Goal: Task Accomplishment & Management: Use online tool/utility

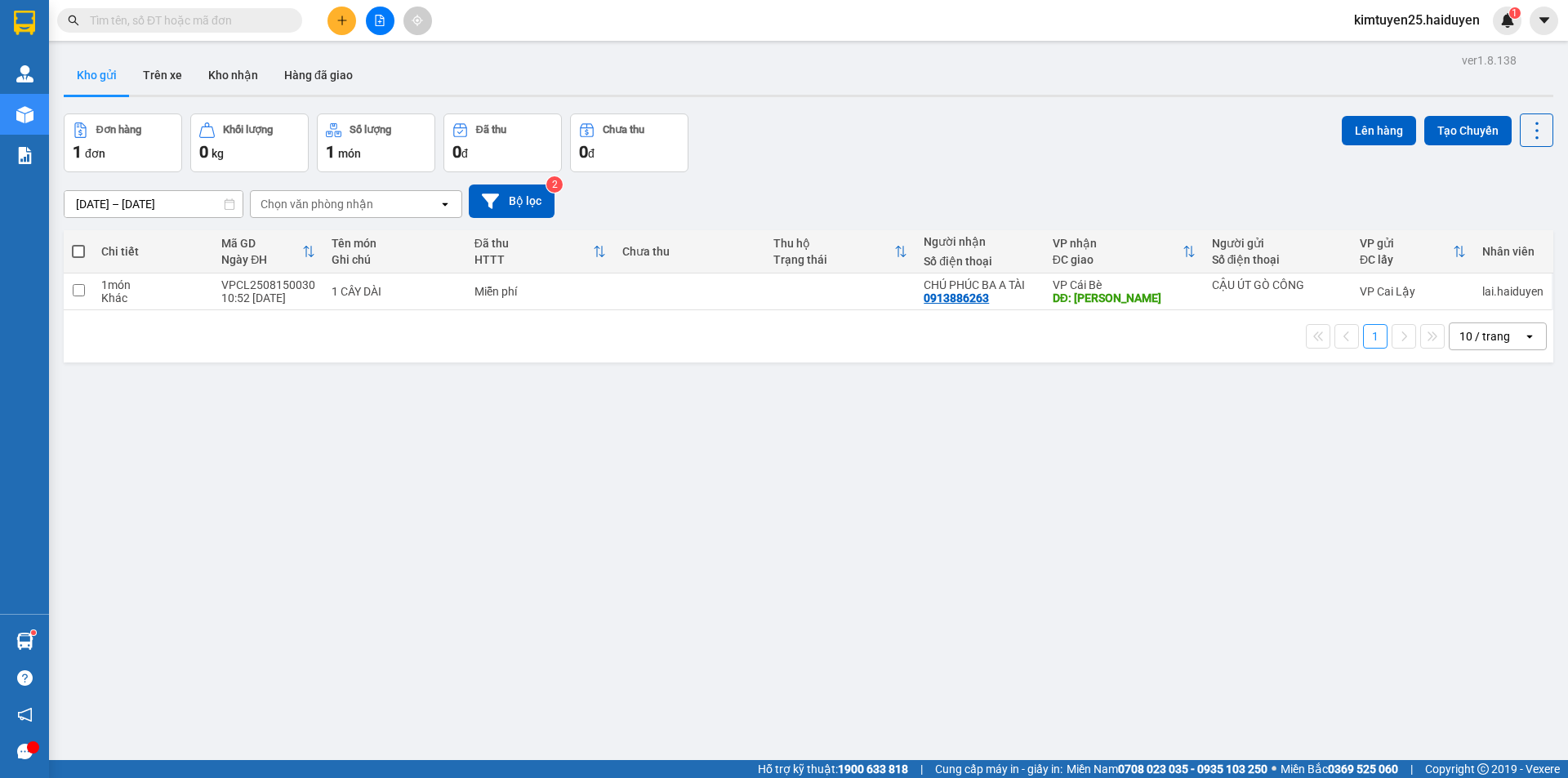
click at [337, 14] on button at bounding box center [342, 21] width 29 height 29
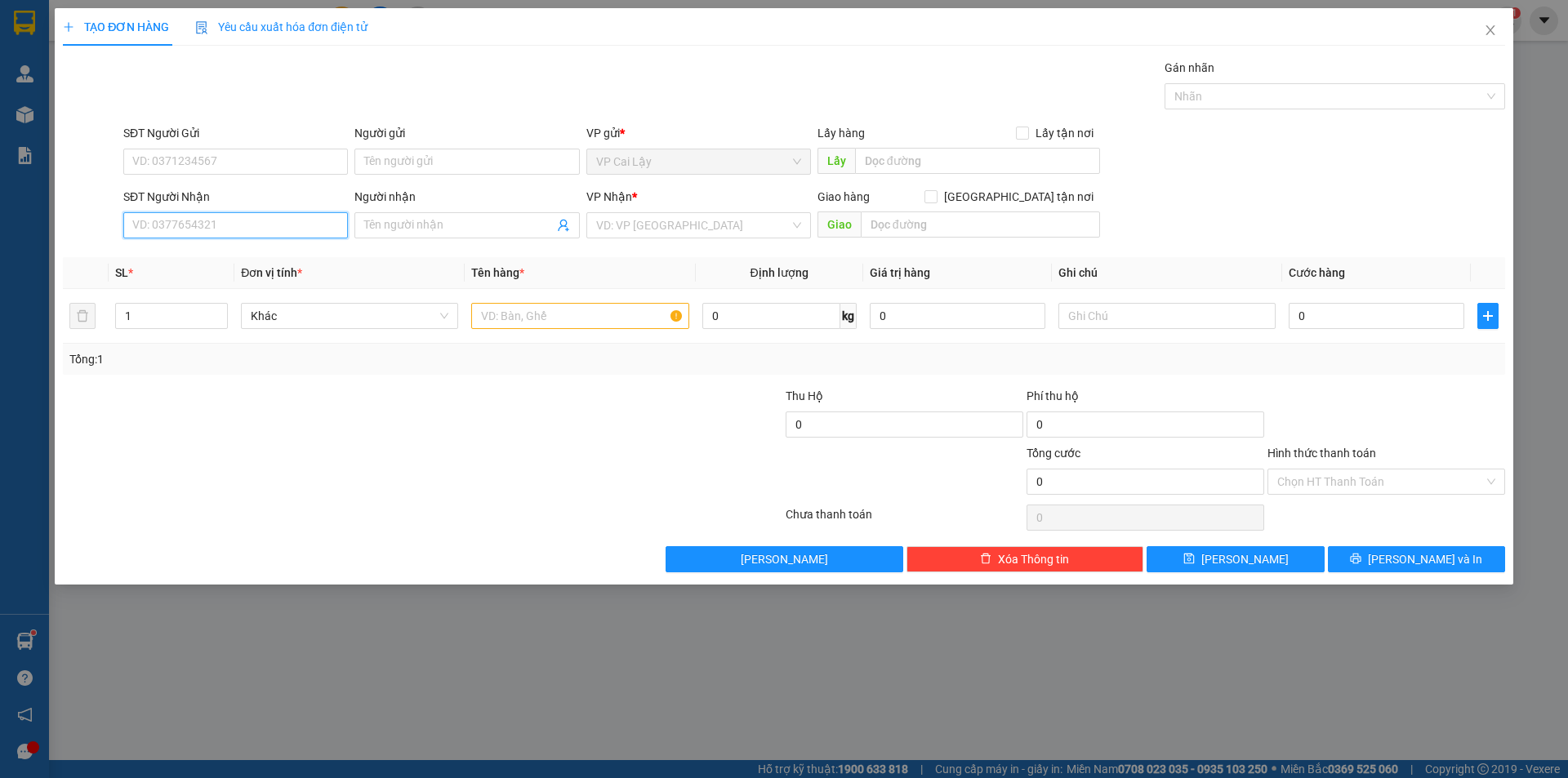
click at [275, 216] on input "SĐT Người Nhận" at bounding box center [236, 226] width 225 height 26
type input "0962936232"
click at [224, 252] on div "0962936232 - TRƯỜNG" at bounding box center [236, 258] width 205 height 18
type input "TRƯỜNG"
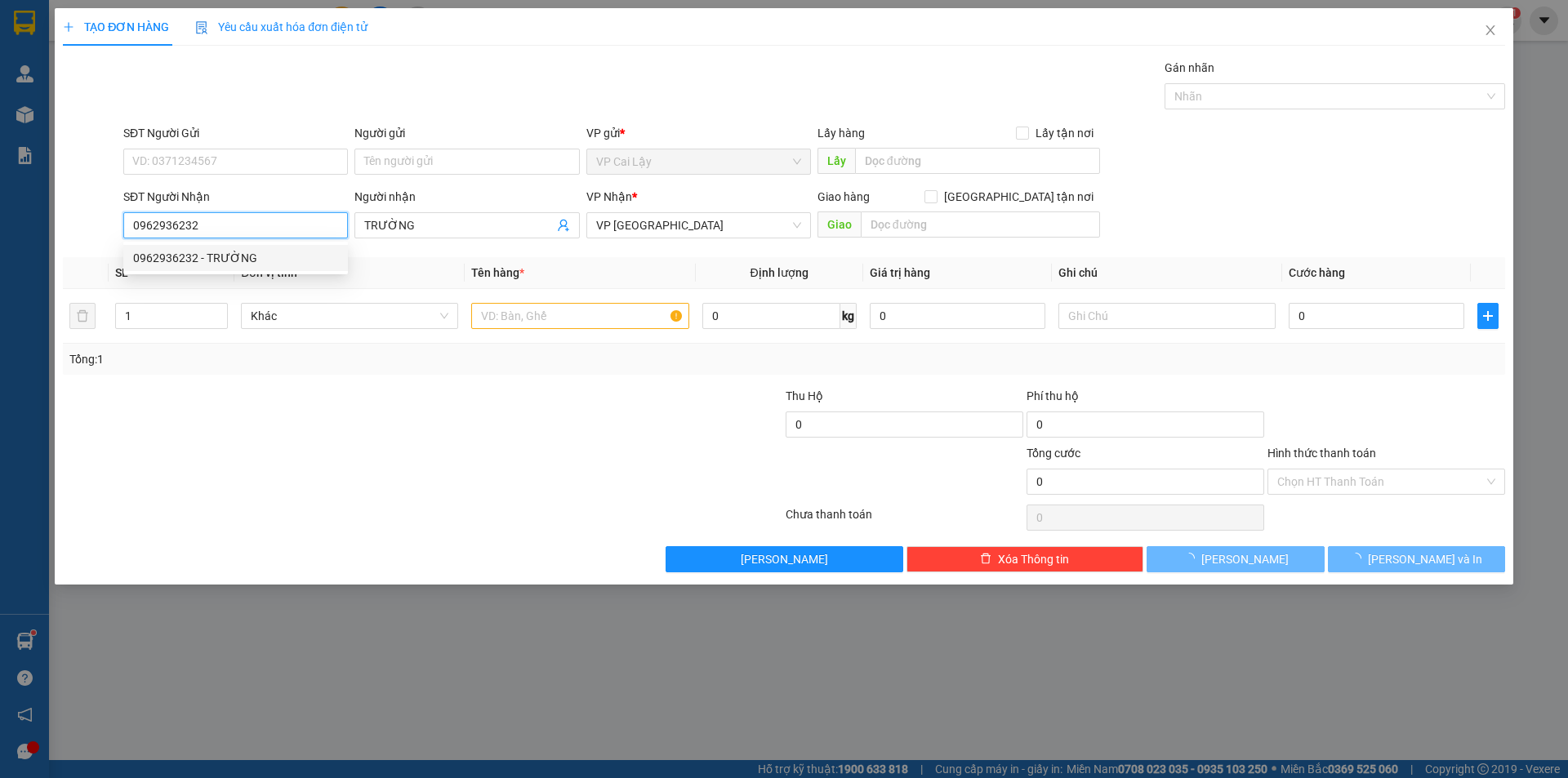
type input "20.000"
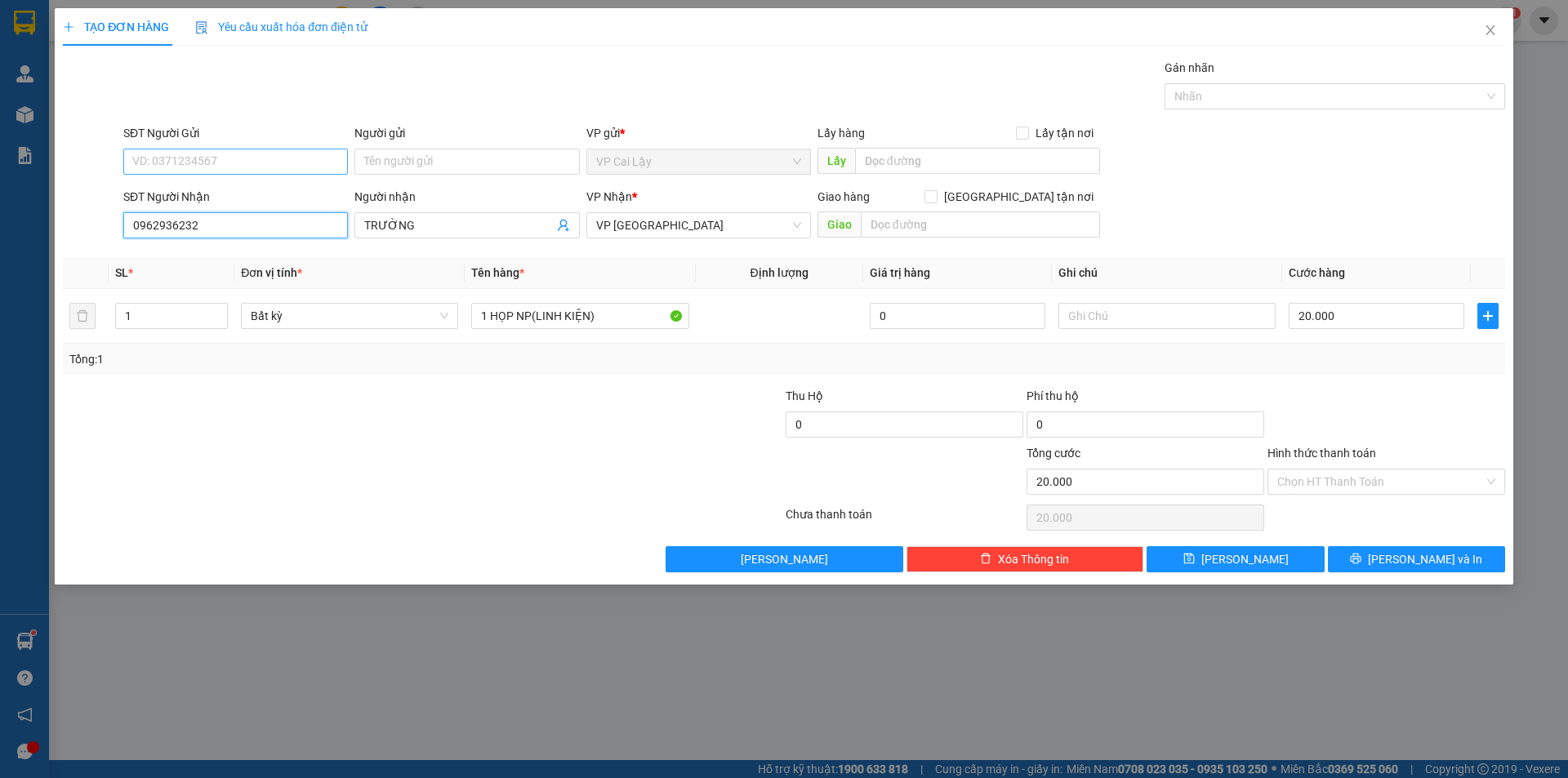
type input "0962936232"
click at [228, 163] on input "SĐT Người Gửi" at bounding box center [236, 162] width 225 height 26
click at [242, 196] on div "0348040838 - [PERSON_NAME]" at bounding box center [236, 194] width 205 height 18
type input "0348040838"
type input "KHÁNH"
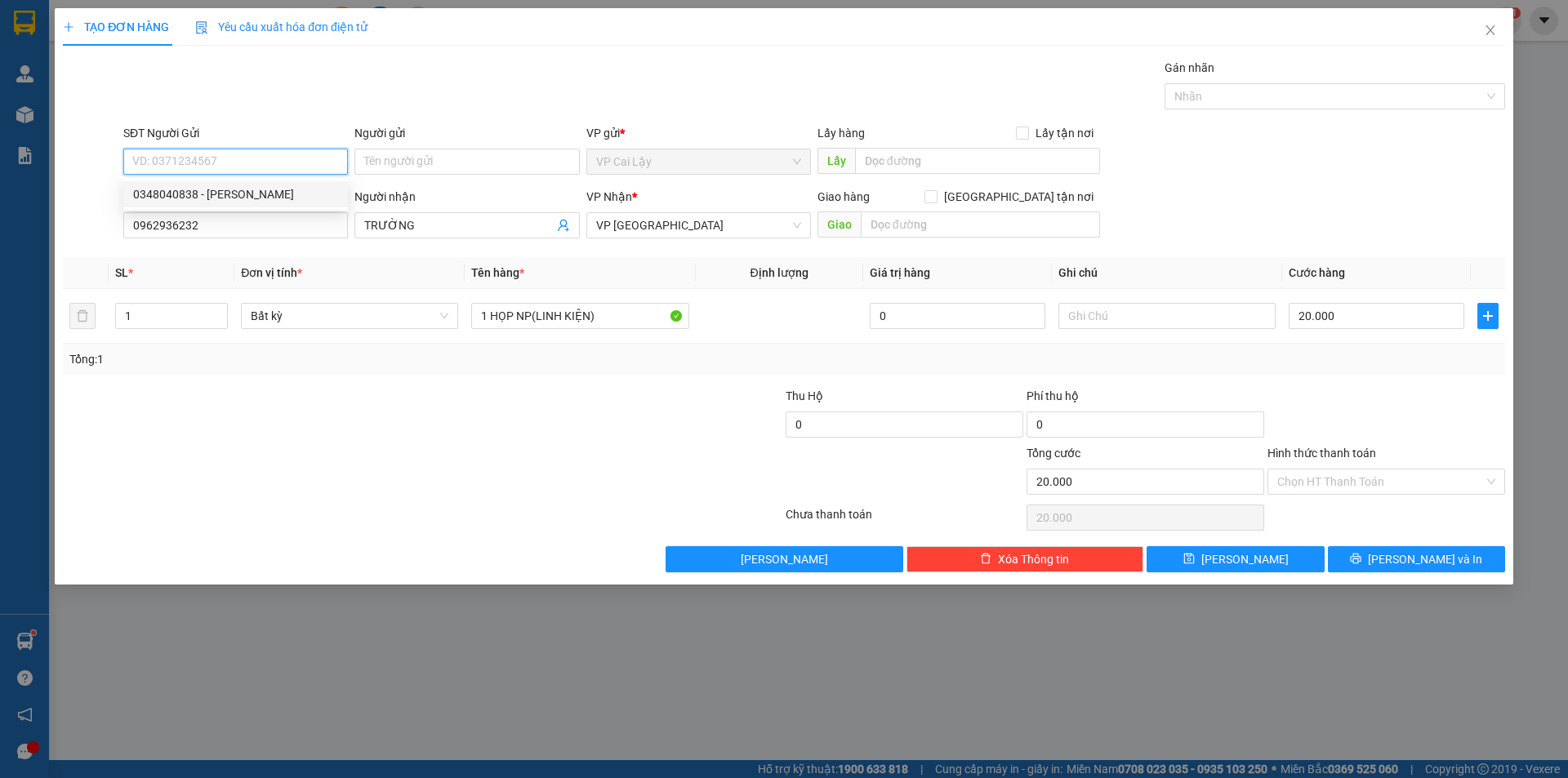
type input "CX CHAU THANH 6"
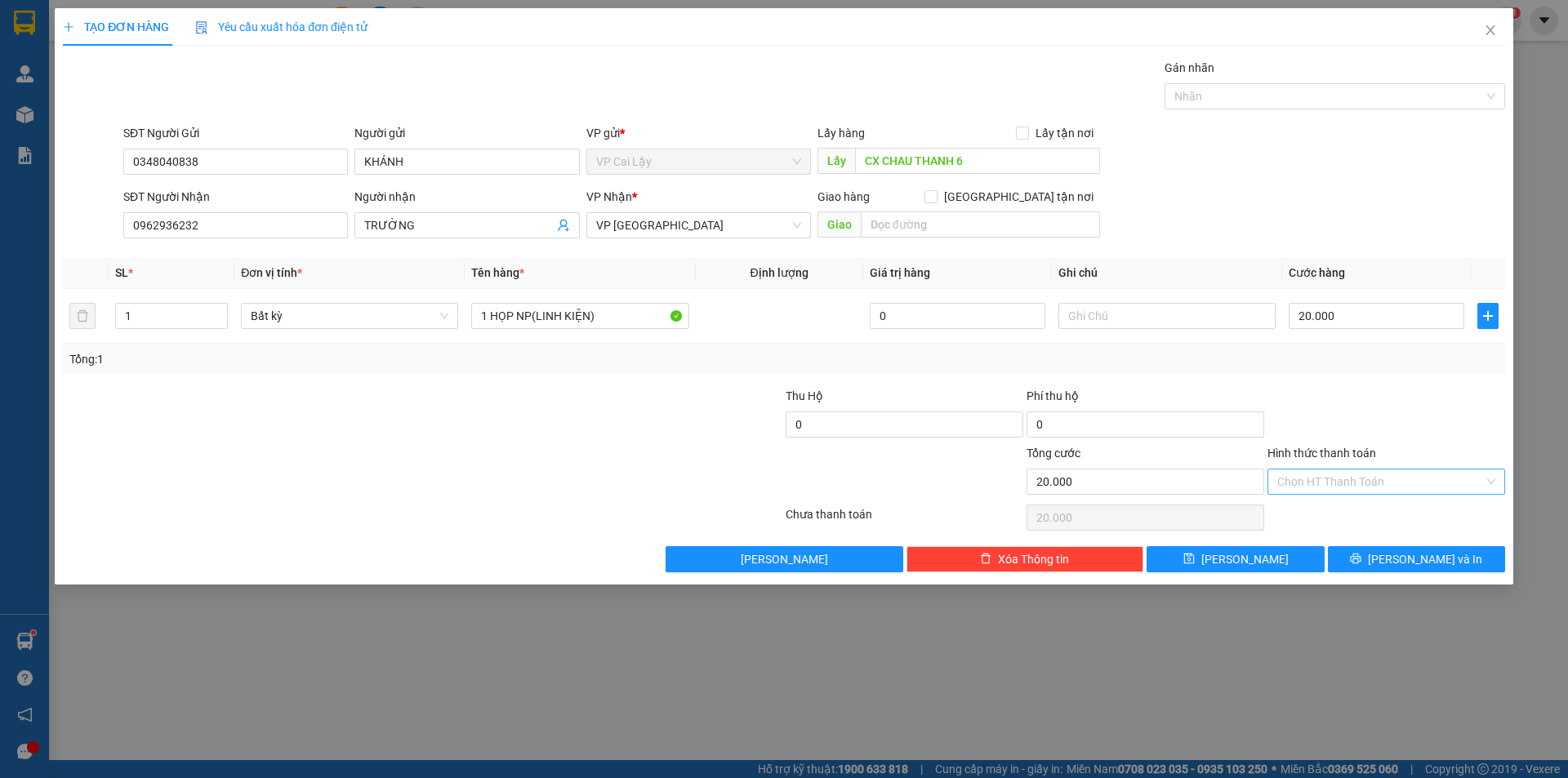
click at [1343, 479] on input "Hình thức thanh toán" at bounding box center [1380, 482] width 207 height 25
click at [1348, 516] on div "Tại văn phòng" at bounding box center [1386, 514] width 218 height 18
type input "0"
click at [1417, 570] on button "[PERSON_NAME] và In" at bounding box center [1417, 560] width 177 height 26
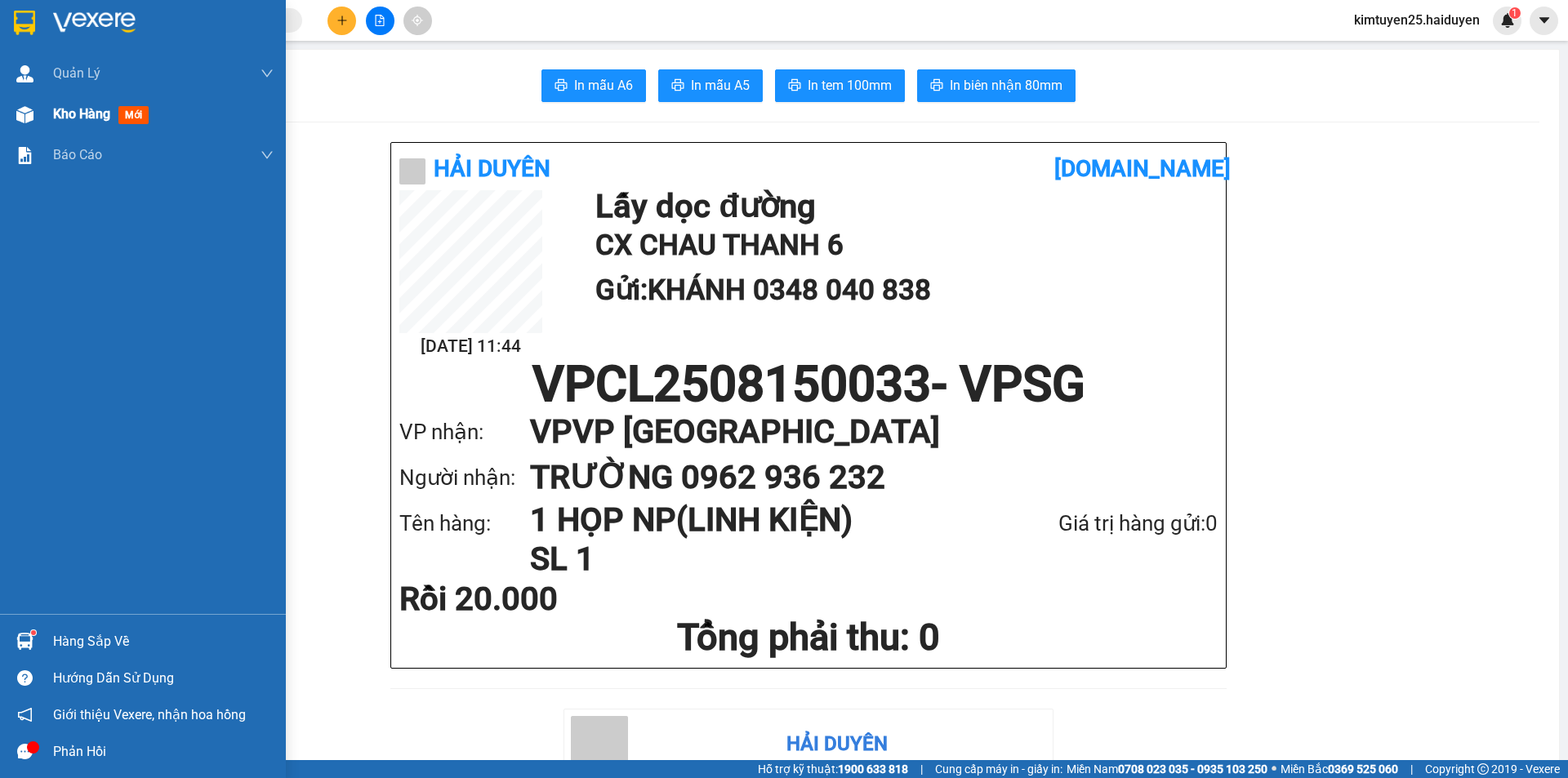
click at [32, 117] on img at bounding box center [25, 114] width 17 height 17
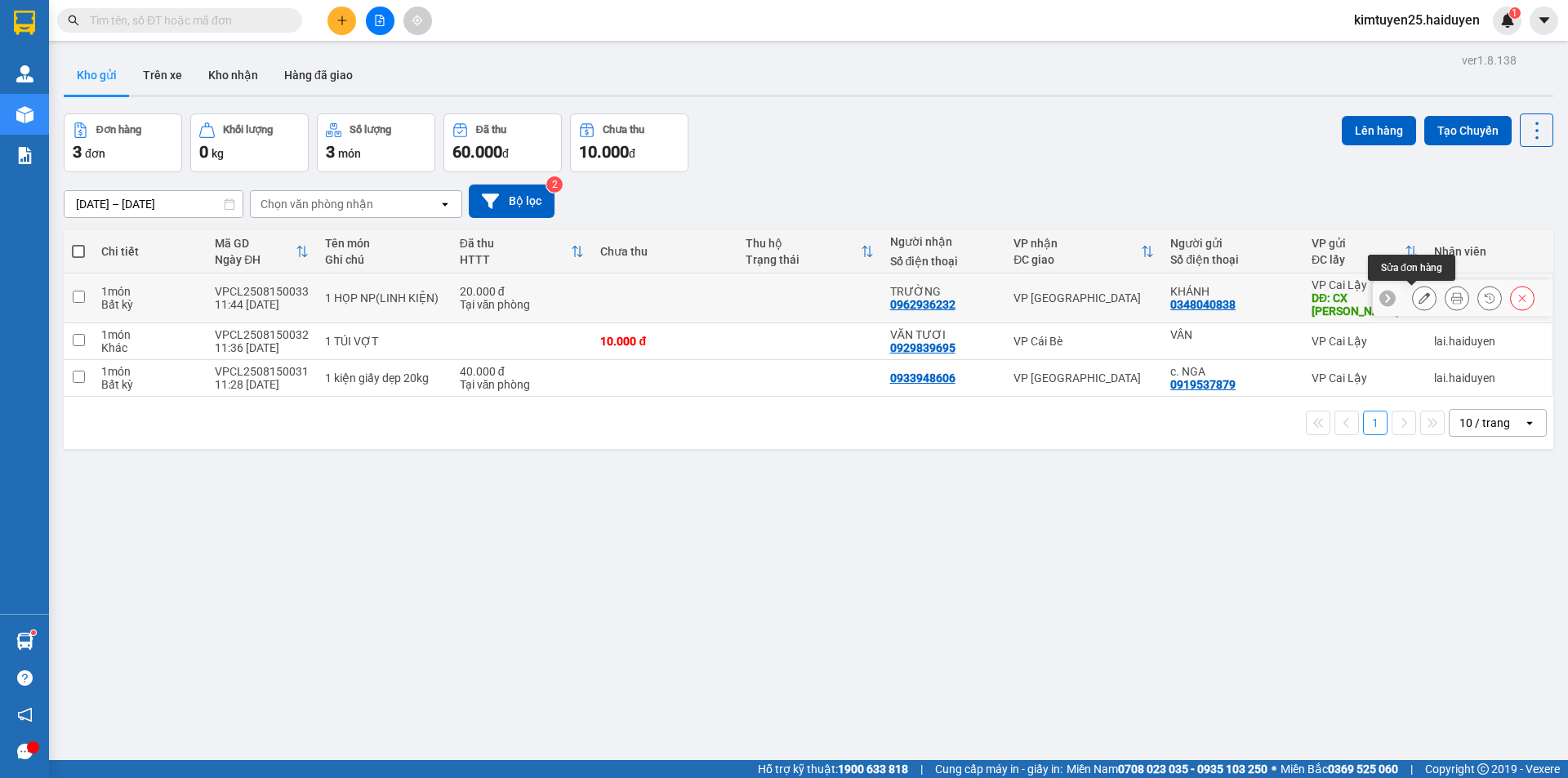
click at [1418, 297] on icon at bounding box center [1424, 298] width 12 height 12
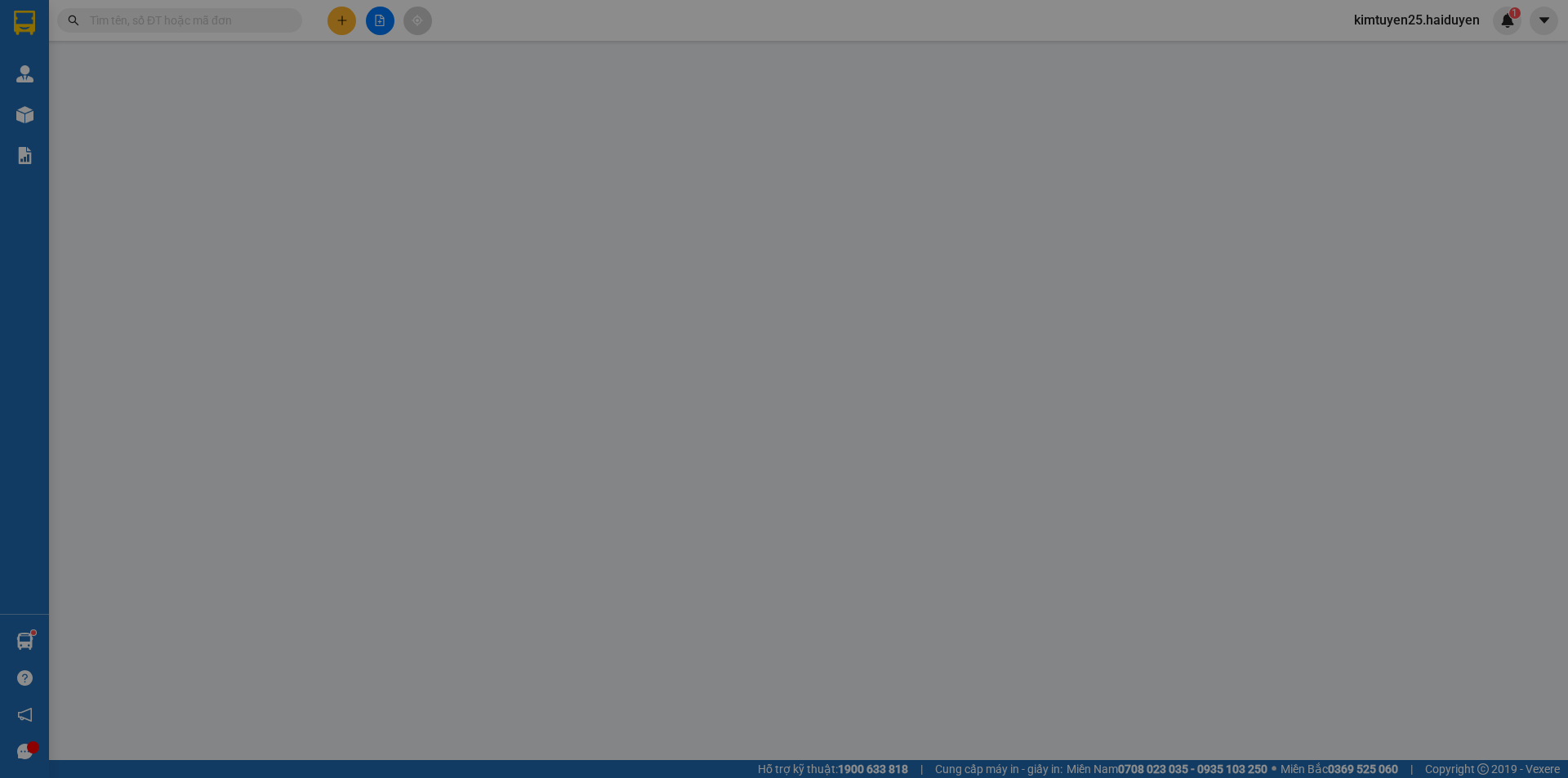
type input "0348040838"
type input "KHÁNH"
type input "CX CHAU THANH 6"
type input "0962936232"
type input "TRƯỜNG"
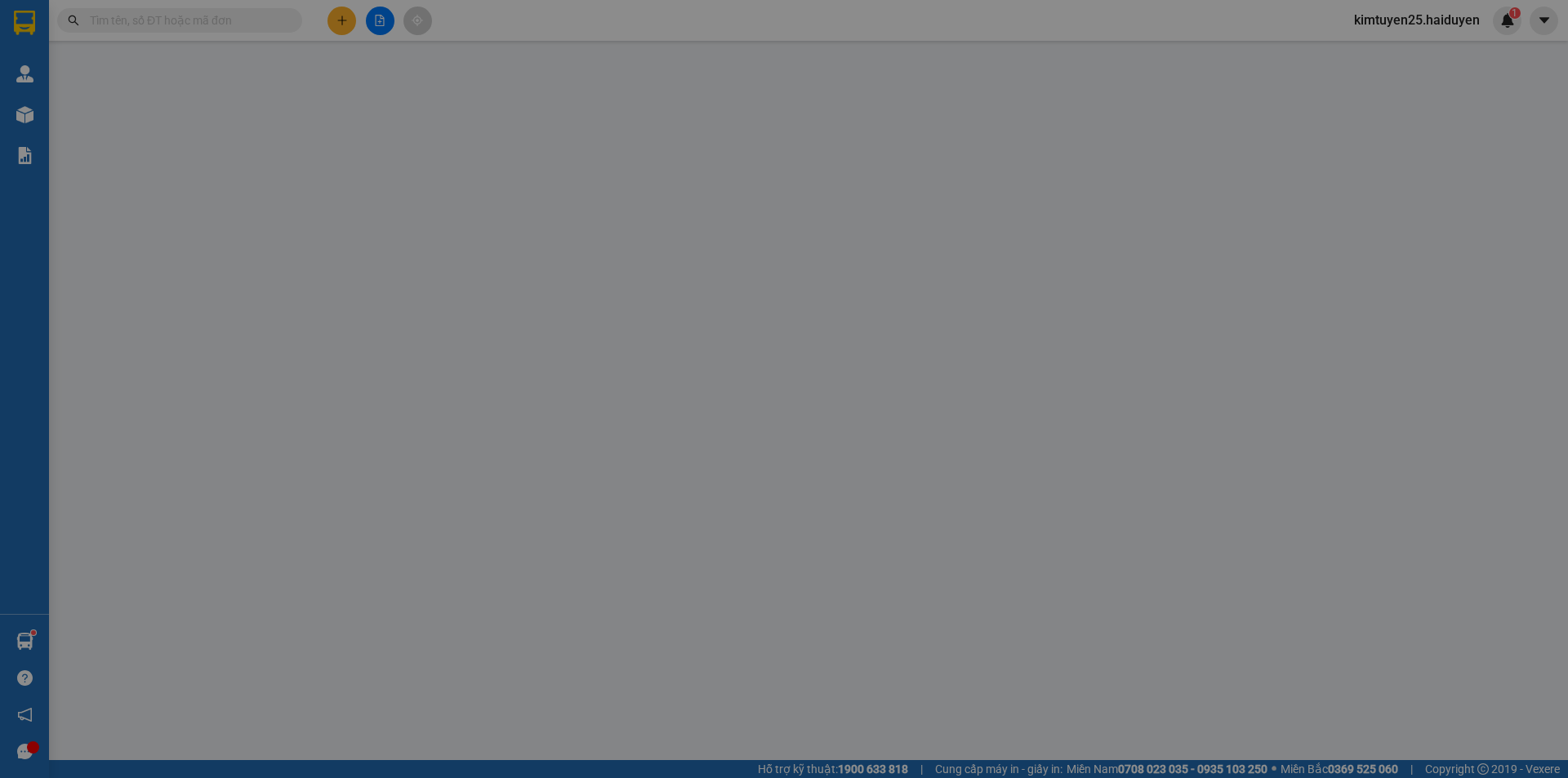
type input "20.000"
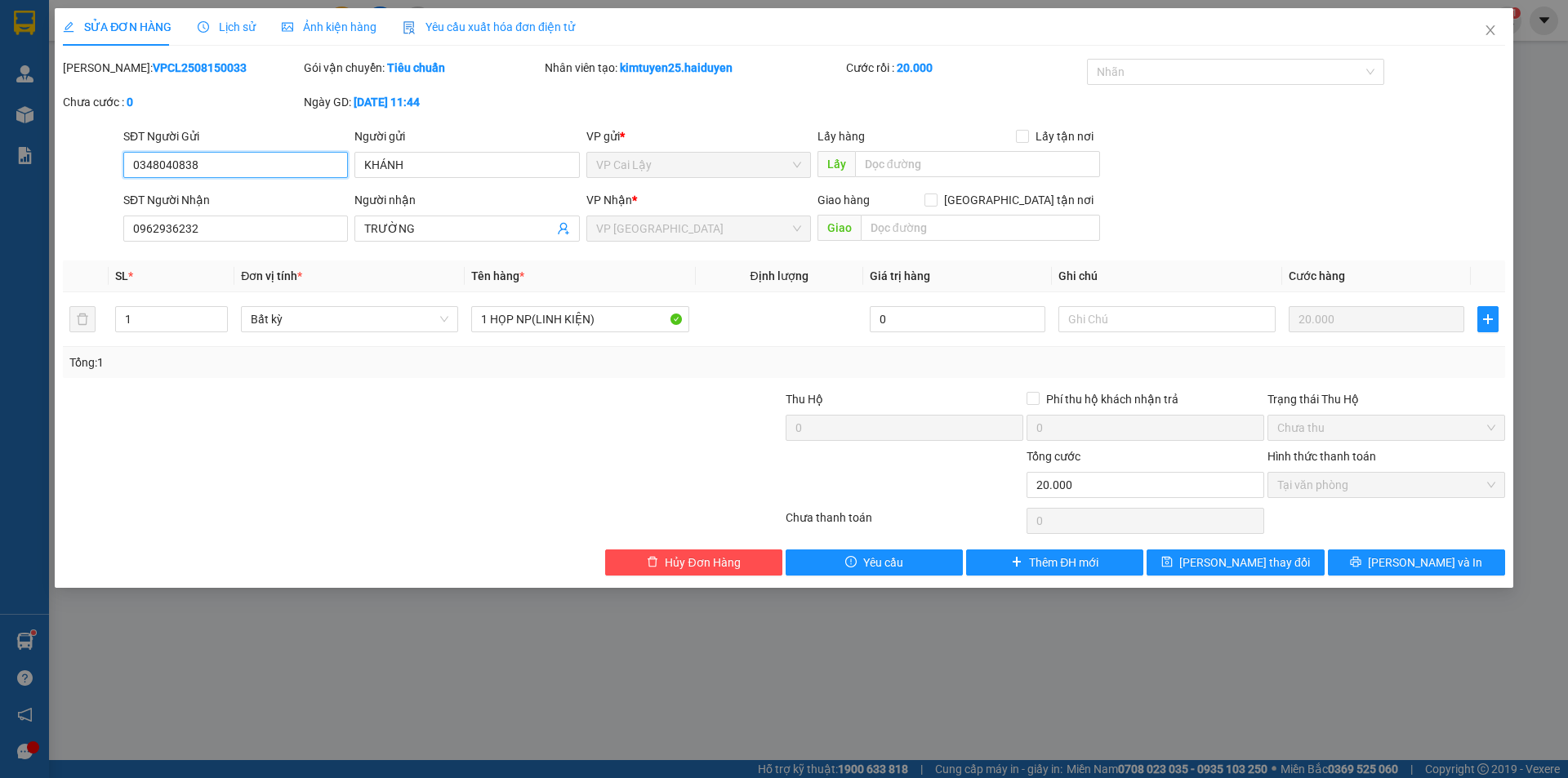
drag, startPoint x: 226, startPoint y: 166, endPoint x: 0, endPoint y: 165, distance: 226.0
click at [0, 165] on div "SỬA ĐƠN HÀNG Lịch sử Ảnh kiện hàng Yêu cầu xuất hóa đơn điện tử Total Paid Fee …" at bounding box center [784, 389] width 1568 height 778
type input "0919280909"
drag, startPoint x: 432, startPoint y: 168, endPoint x: 136, endPoint y: 168, distance: 296.0
click at [136, 168] on div "SĐT Người Gửi 0919280909 0919280909 Người gửi KHÁNH VP gửi * VP [PERSON_NAME] L…" at bounding box center [814, 155] width 1389 height 57
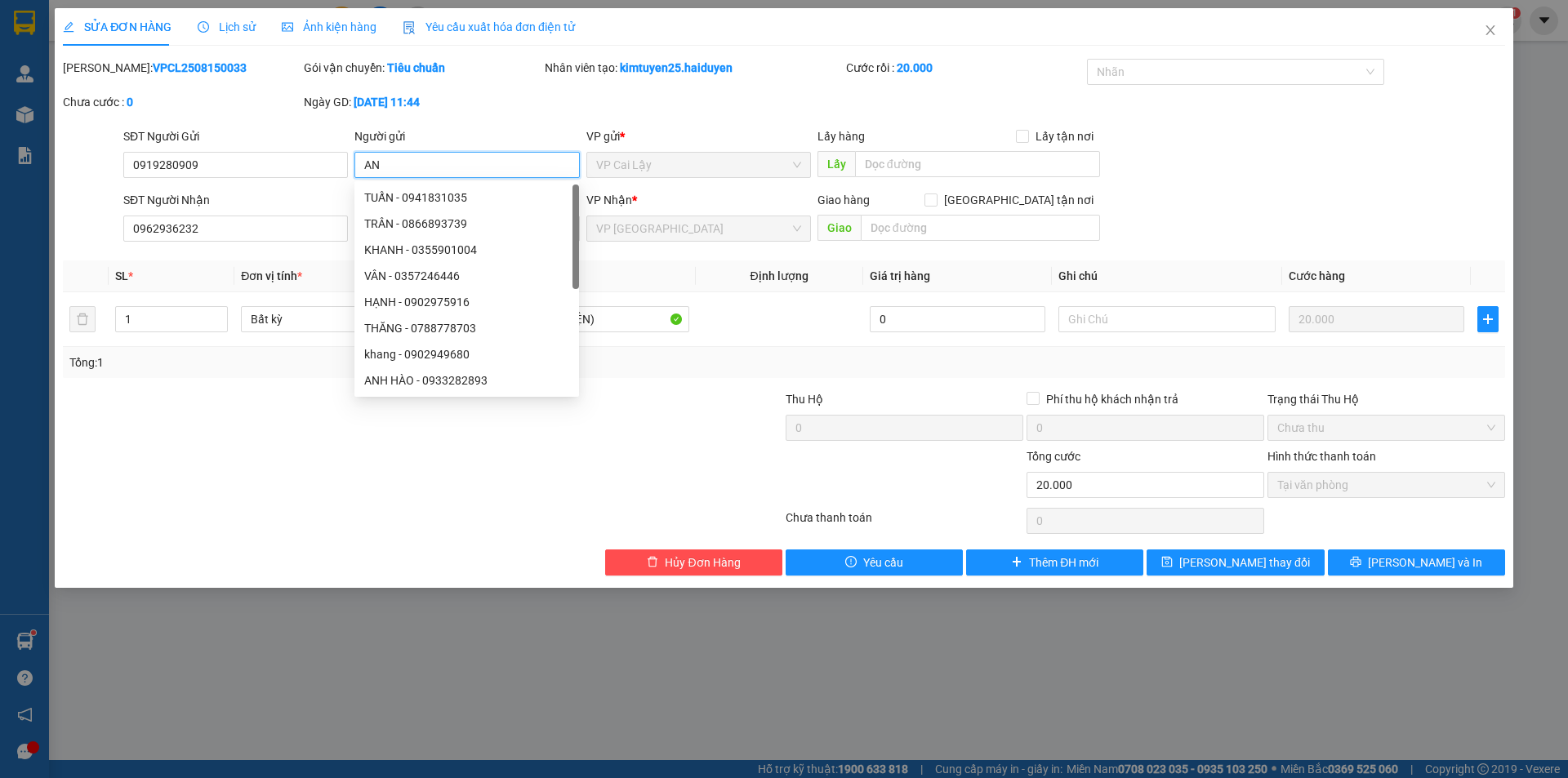
type input "AN"
click at [591, 489] on div at bounding box center [663, 475] width 241 height 57
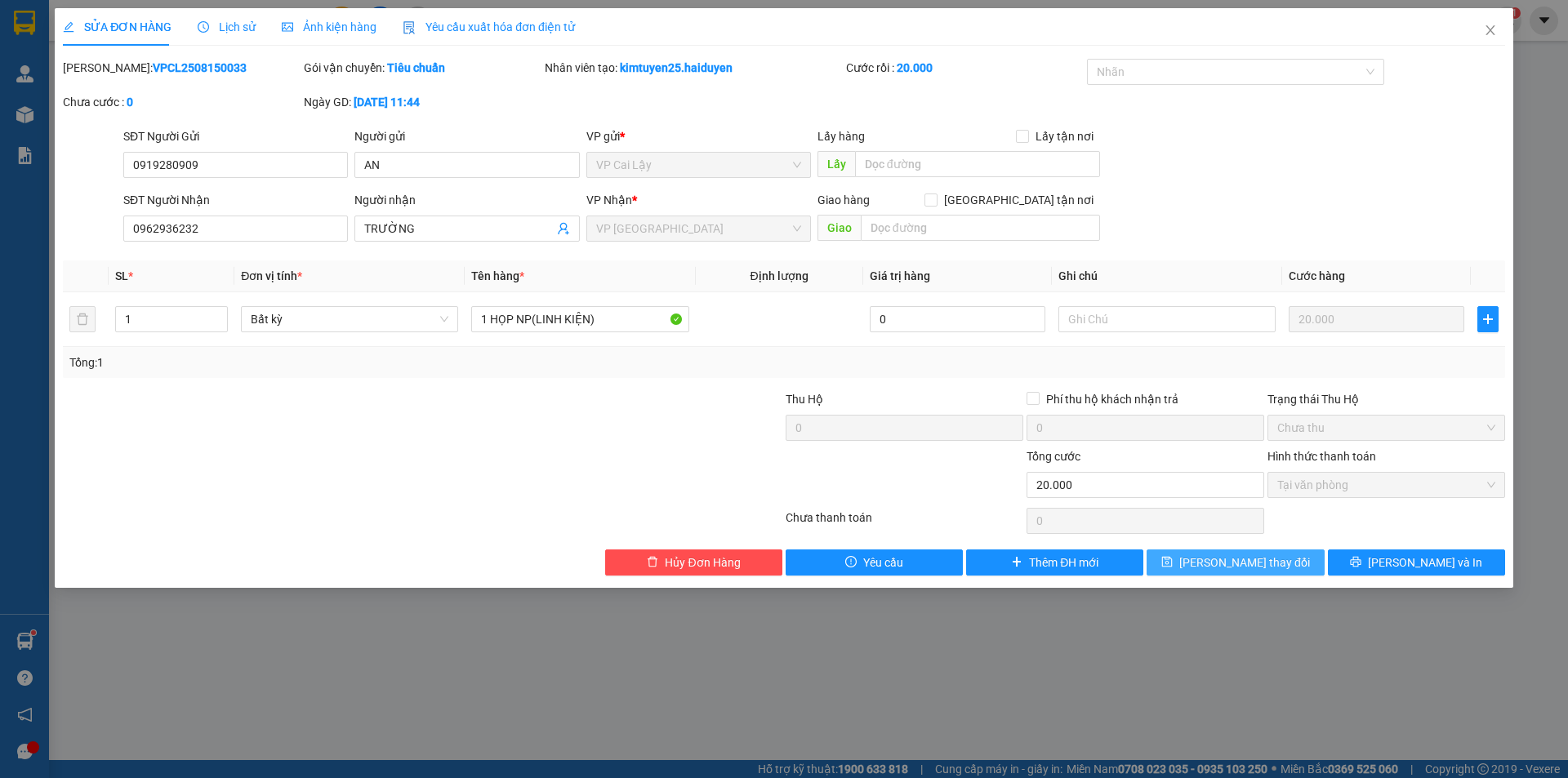
click at [1250, 562] on span "[PERSON_NAME] thay đổi" at bounding box center [1245, 563] width 131 height 18
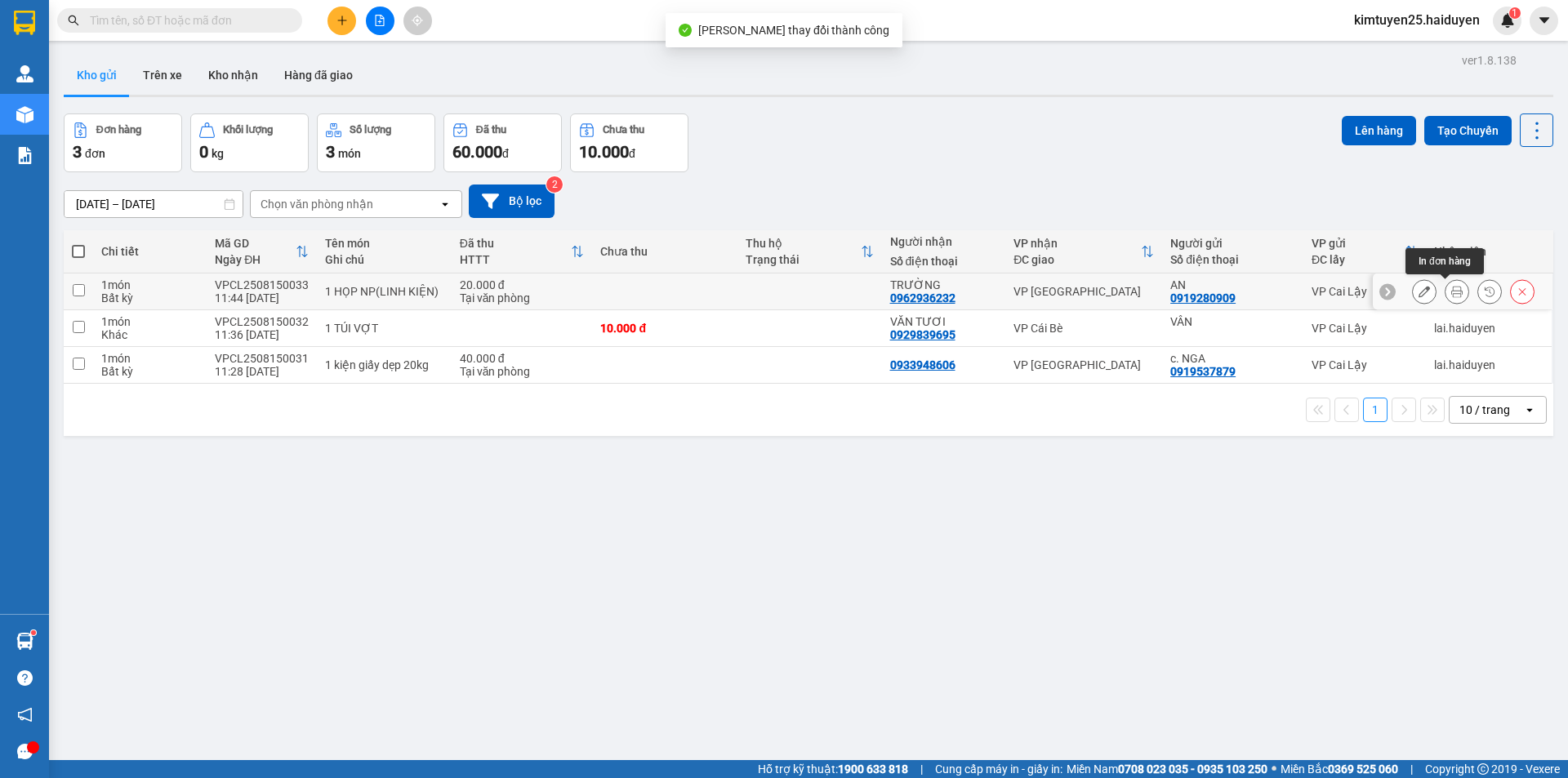
click at [1451, 294] on icon at bounding box center [1457, 292] width 12 height 12
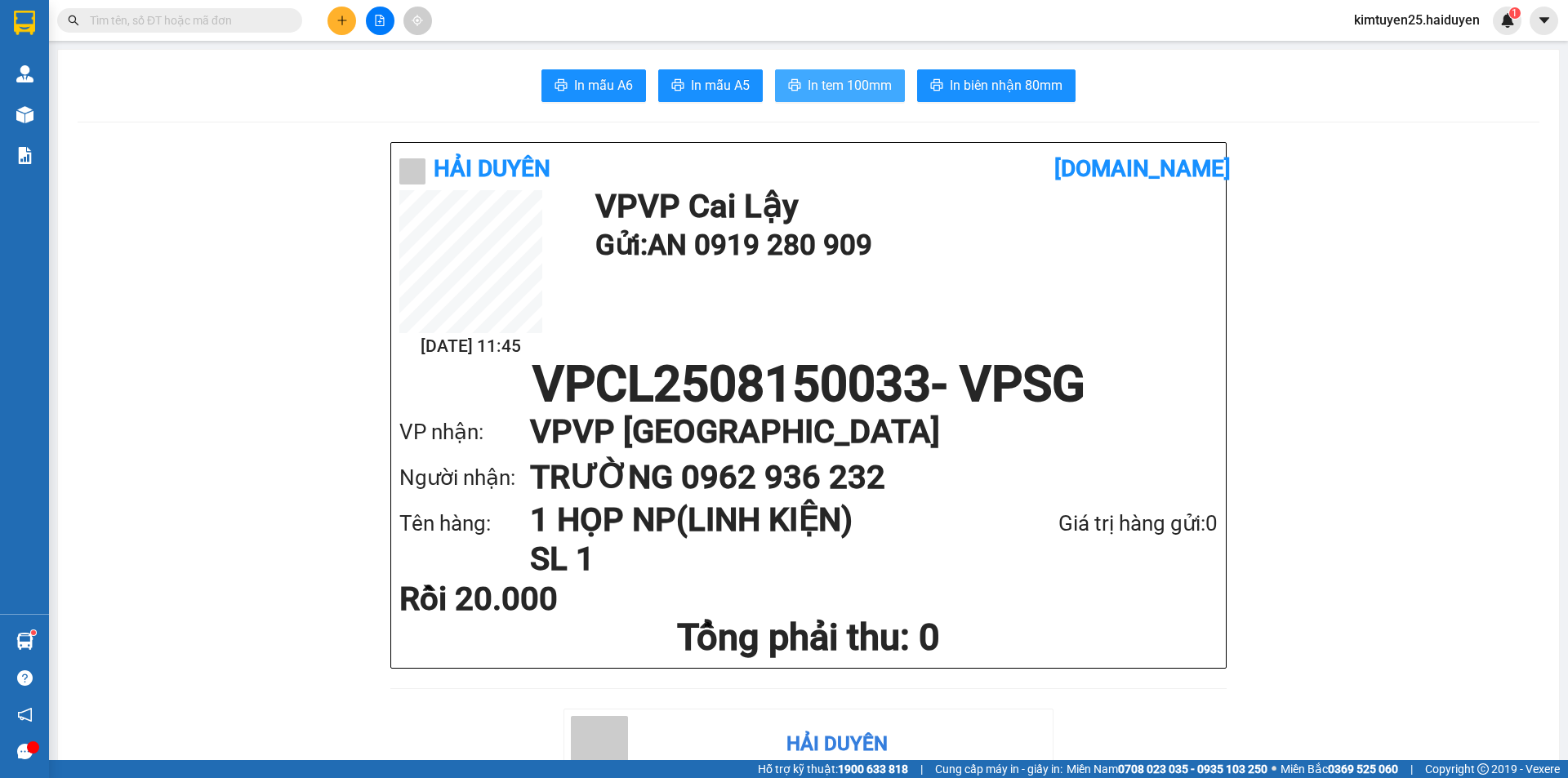
click at [820, 76] on span "In tem 100mm" at bounding box center [850, 85] width 84 height 21
click at [588, 88] on span "In mẫu A6" at bounding box center [603, 85] width 59 height 21
click at [815, 69] on button "In tem 100mm" at bounding box center [839, 85] width 130 height 32
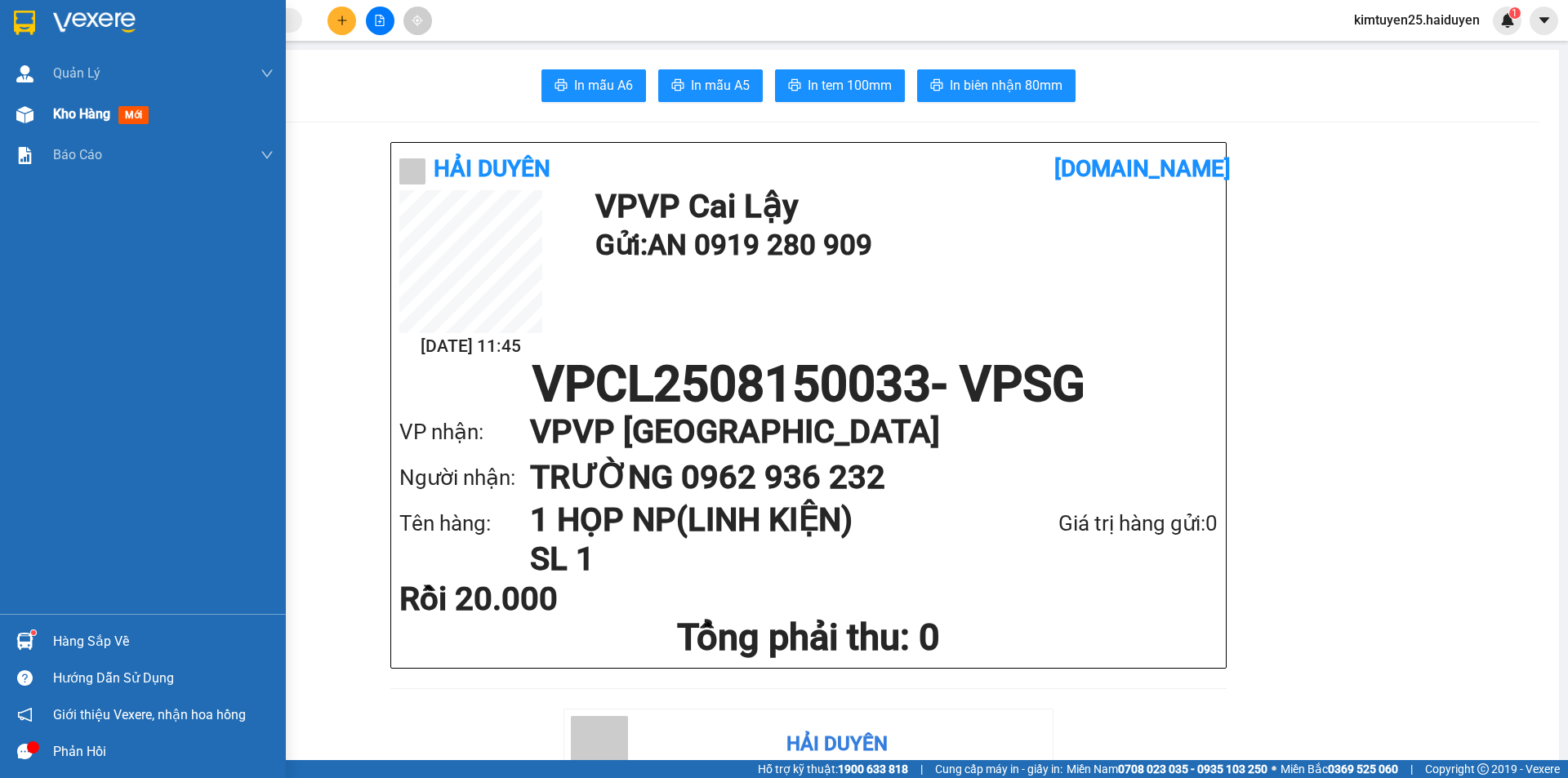
click at [45, 125] on div "Kho hàng mới" at bounding box center [143, 114] width 286 height 41
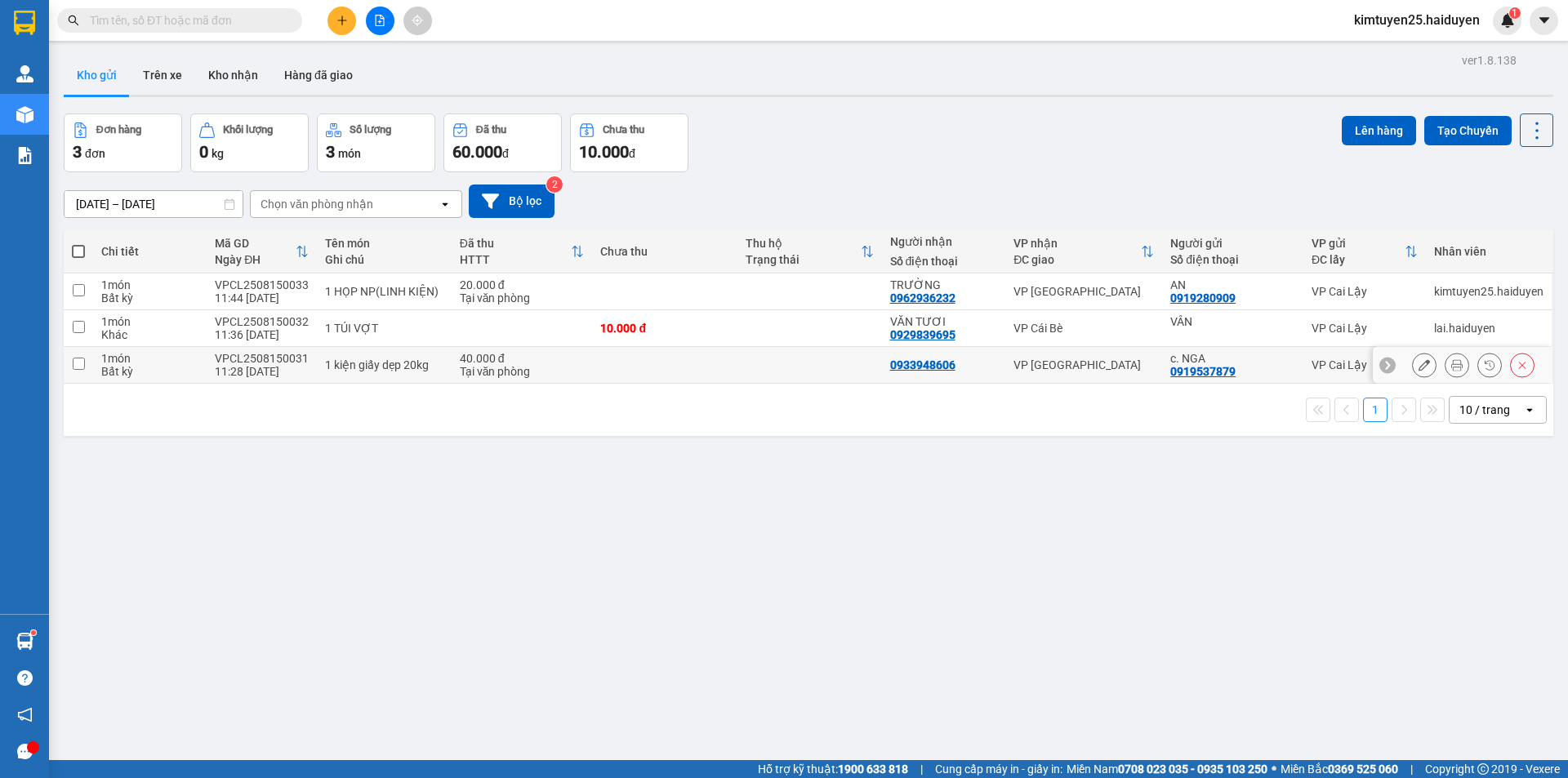
click at [639, 364] on td at bounding box center [664, 365] width 145 height 36
checkbox input "true"
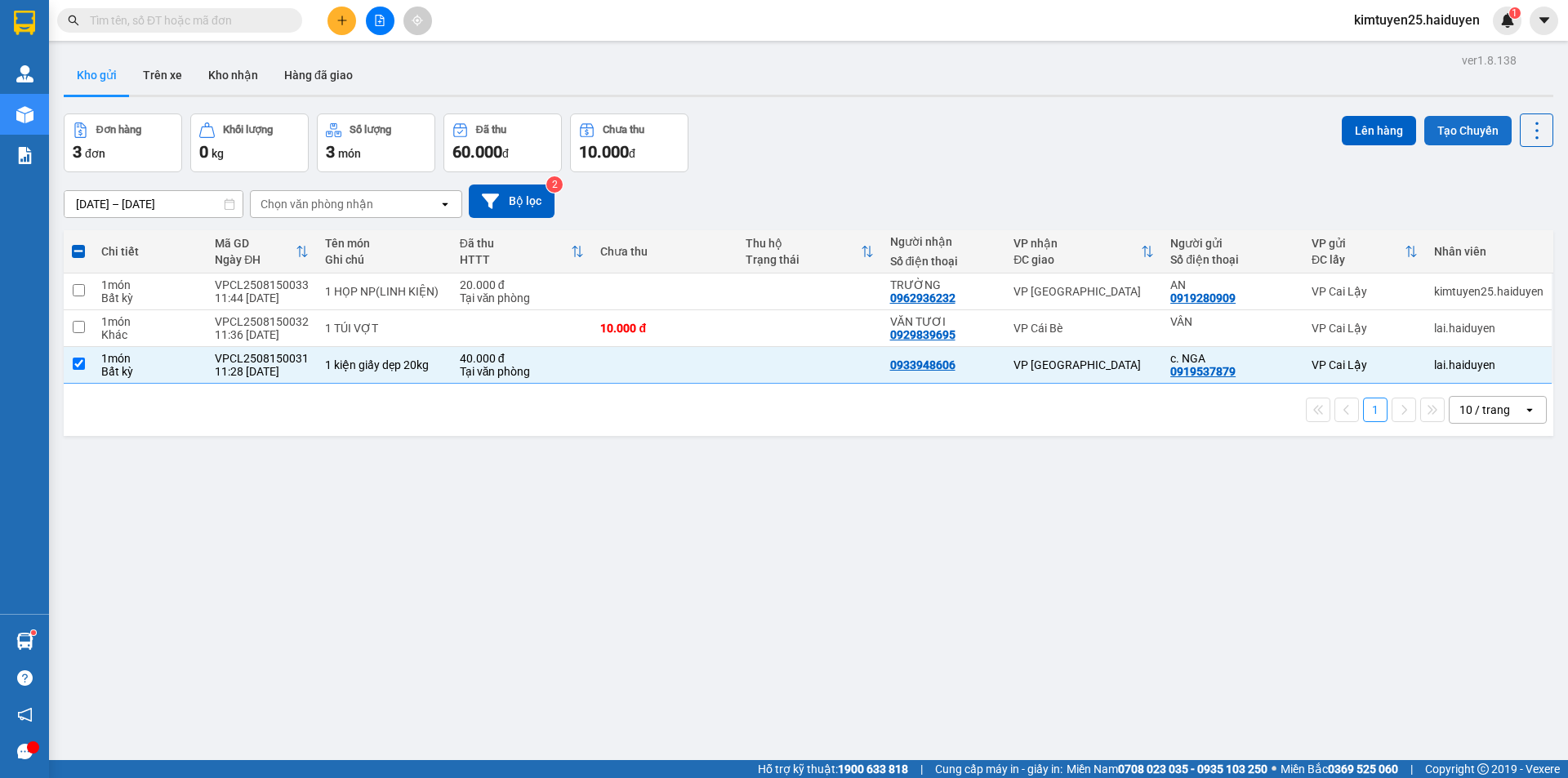
click at [1462, 136] on button "Tạo Chuyến" at bounding box center [1468, 131] width 88 height 30
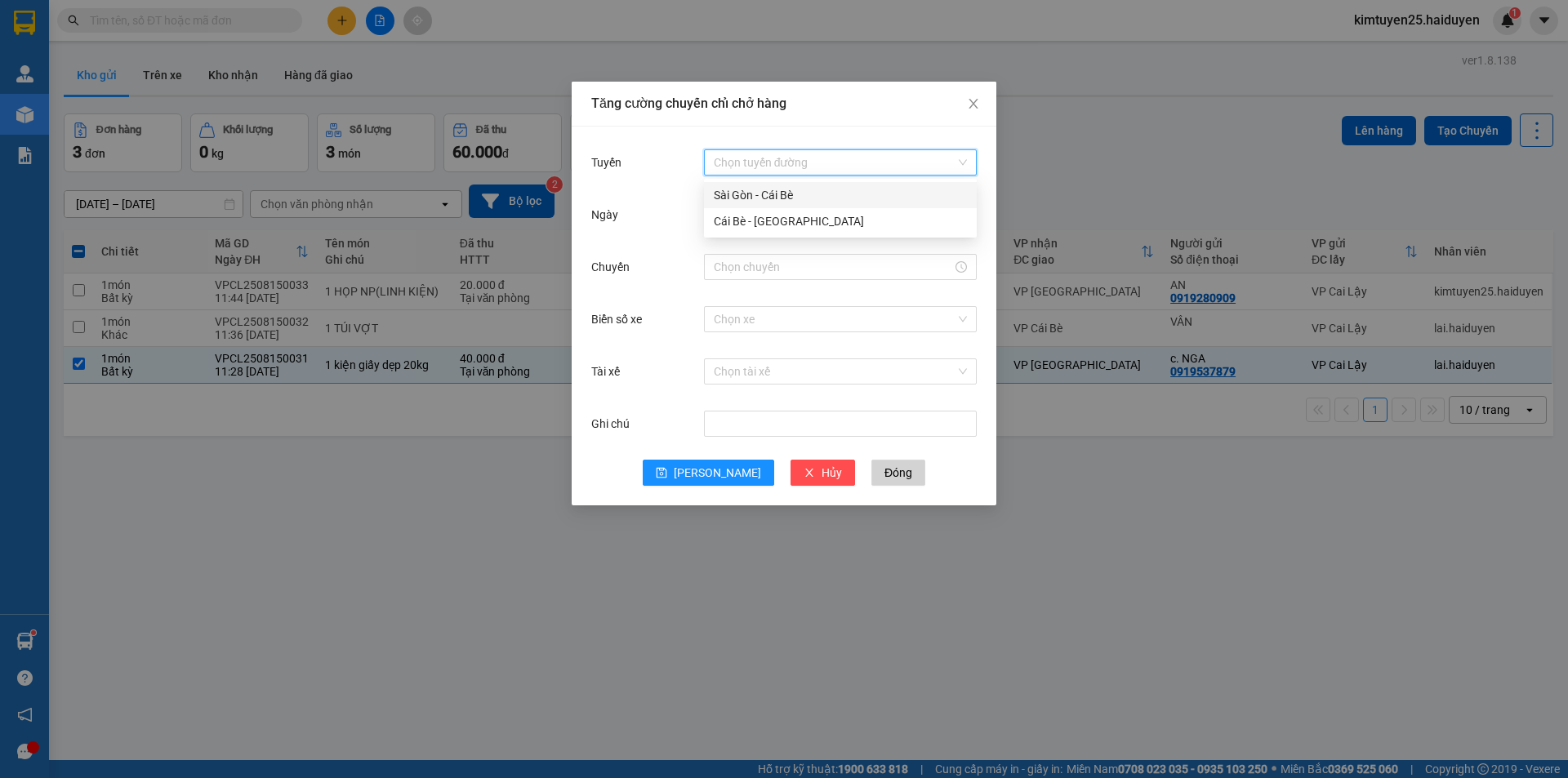
click at [738, 158] on input "Tuyến" at bounding box center [834, 163] width 241 height 25
click at [731, 218] on div "Cái Bè - [GEOGRAPHIC_DATA]" at bounding box center [840, 222] width 253 height 18
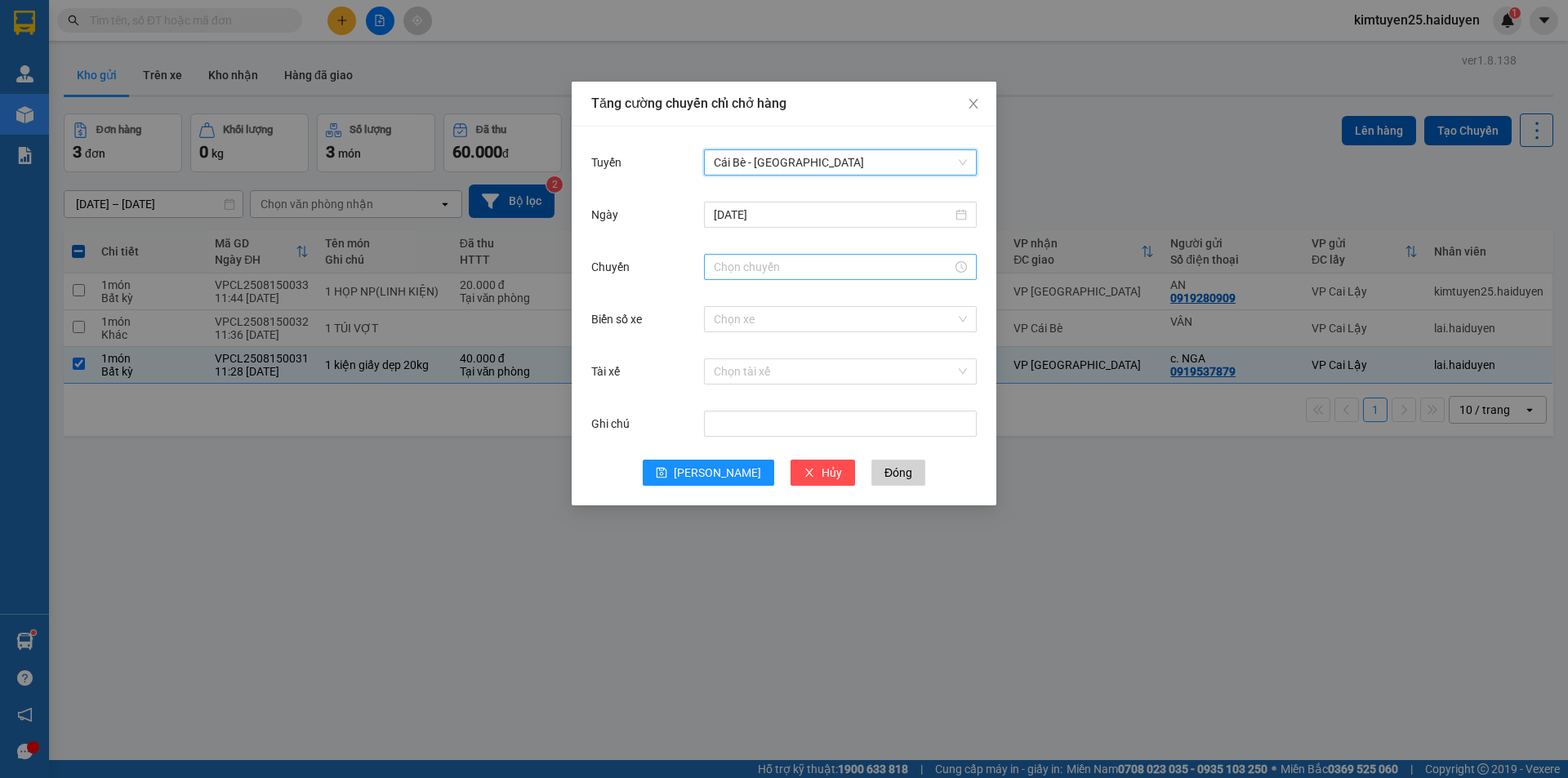
click at [723, 260] on input "Chuyến" at bounding box center [833, 267] width 238 height 18
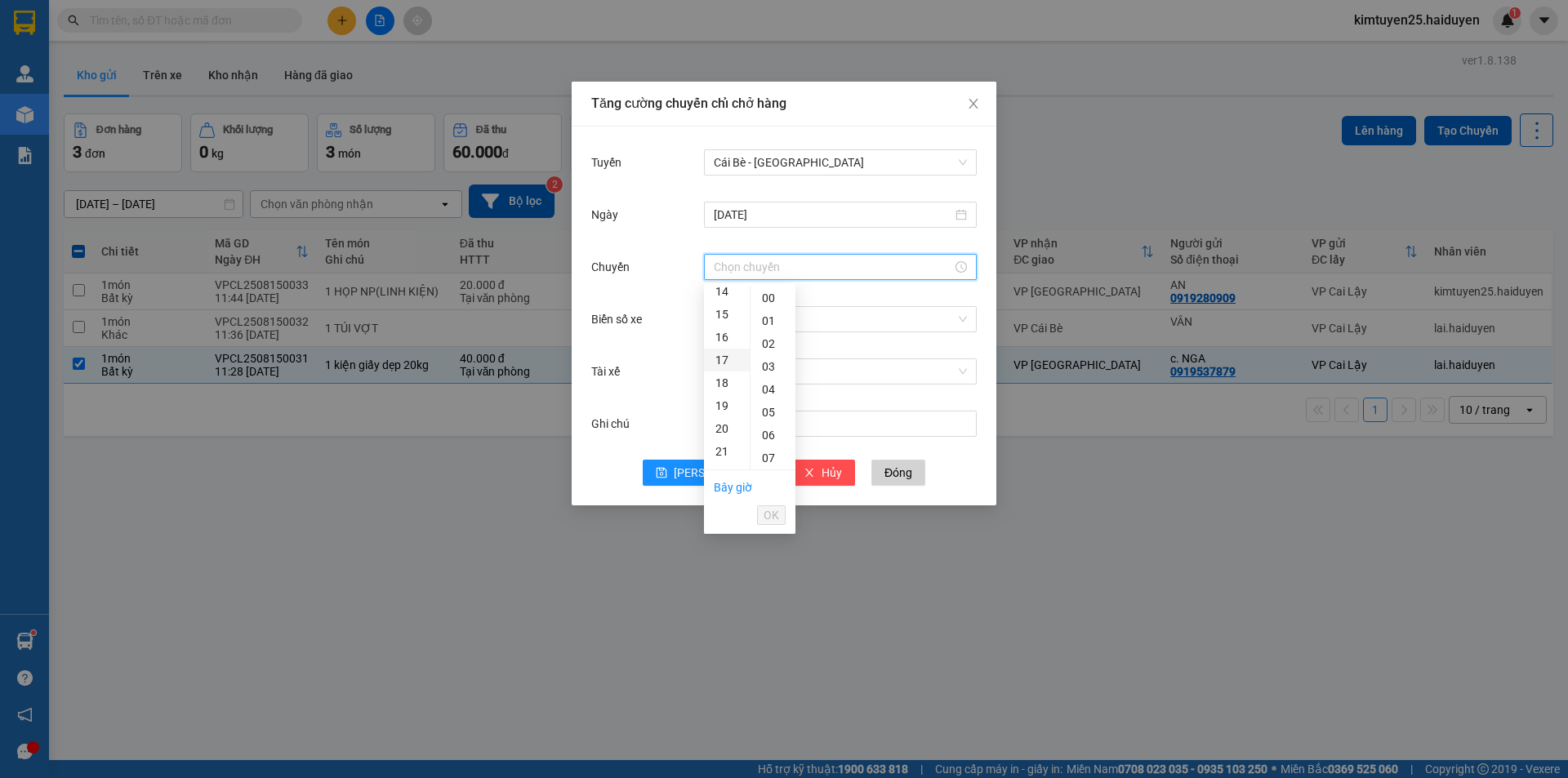
scroll to position [245, 0]
click at [724, 302] on div "11" at bounding box center [726, 305] width 45 height 23
click at [763, 350] on div "31" at bounding box center [772, 354] width 45 height 23
type input "11:31"
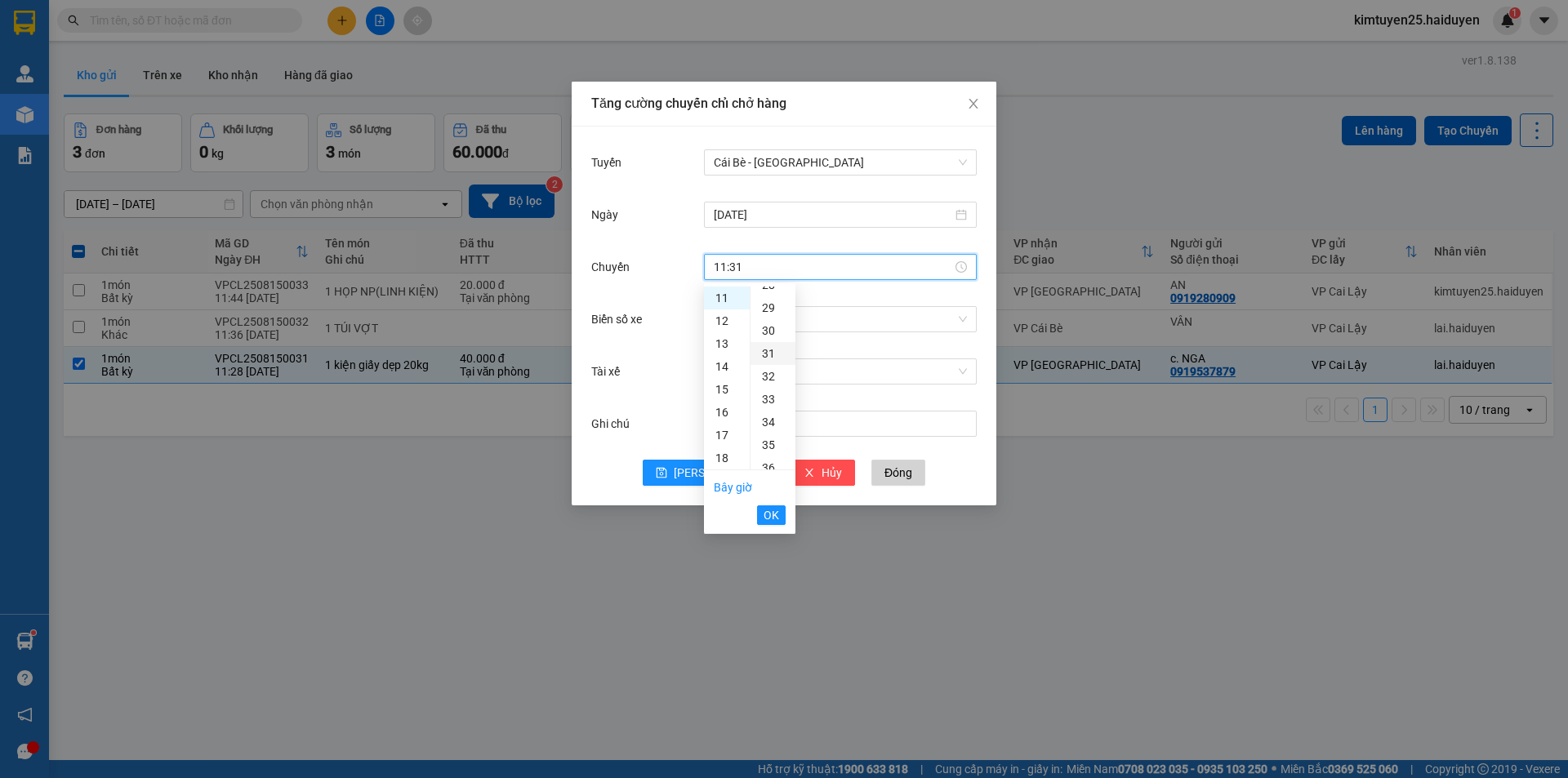
scroll to position [709, 0]
click at [767, 518] on span "OK" at bounding box center [771, 515] width 16 height 18
click at [799, 314] on input "Biển số xe" at bounding box center [834, 319] width 241 height 25
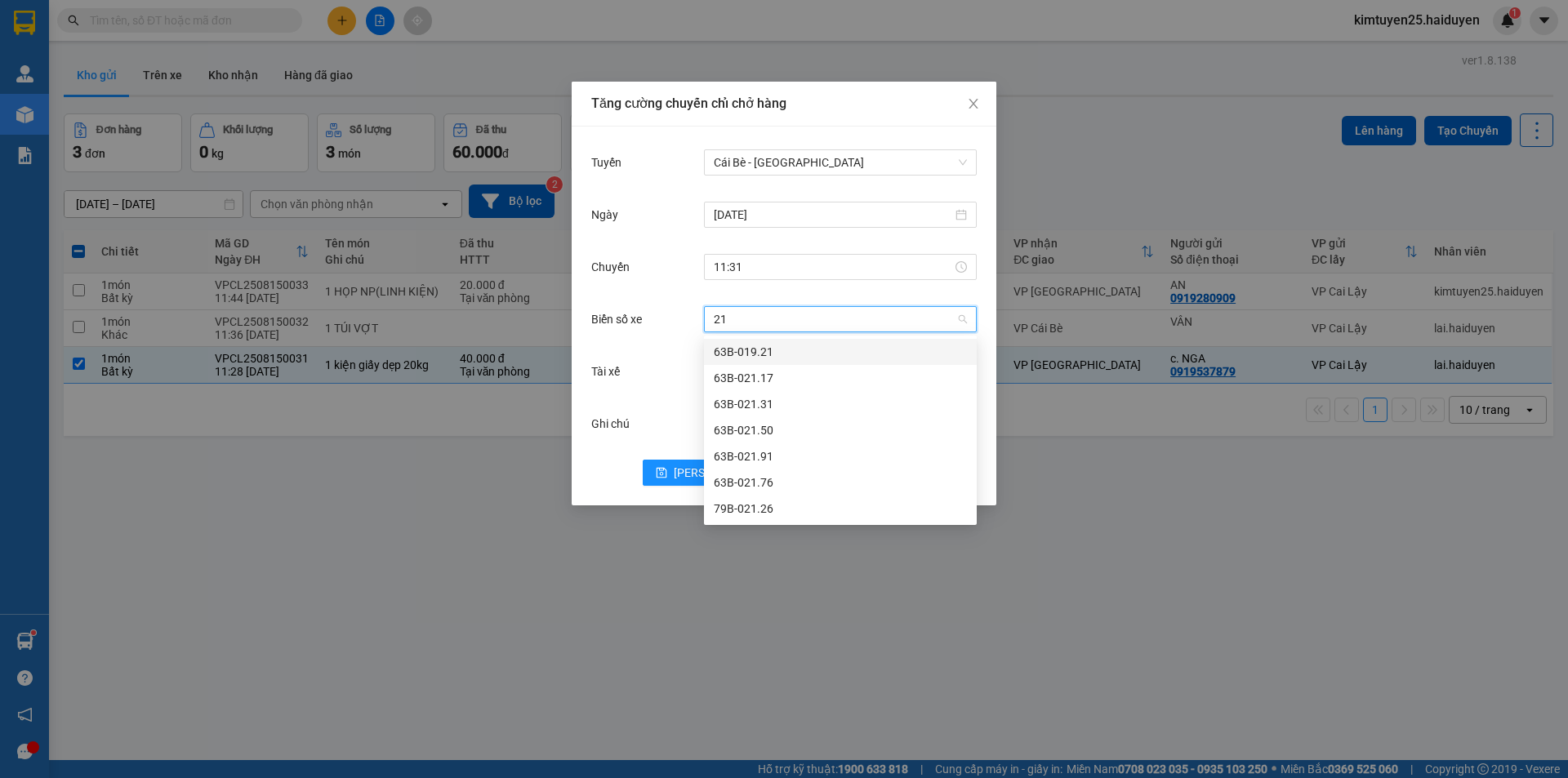
type input "2"
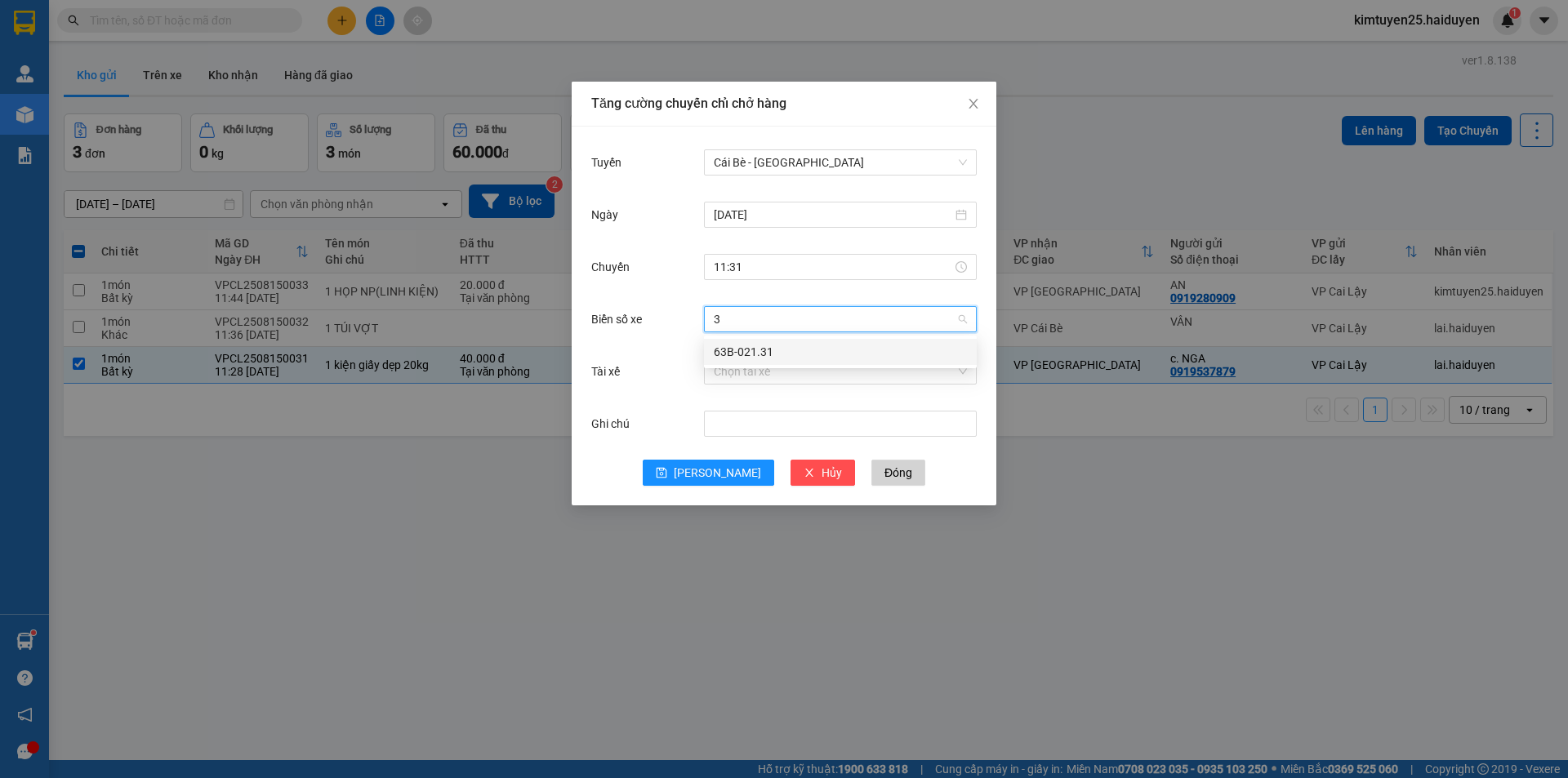
type input "31"
click at [788, 350] on div "63B-021.31" at bounding box center [840, 352] width 253 height 18
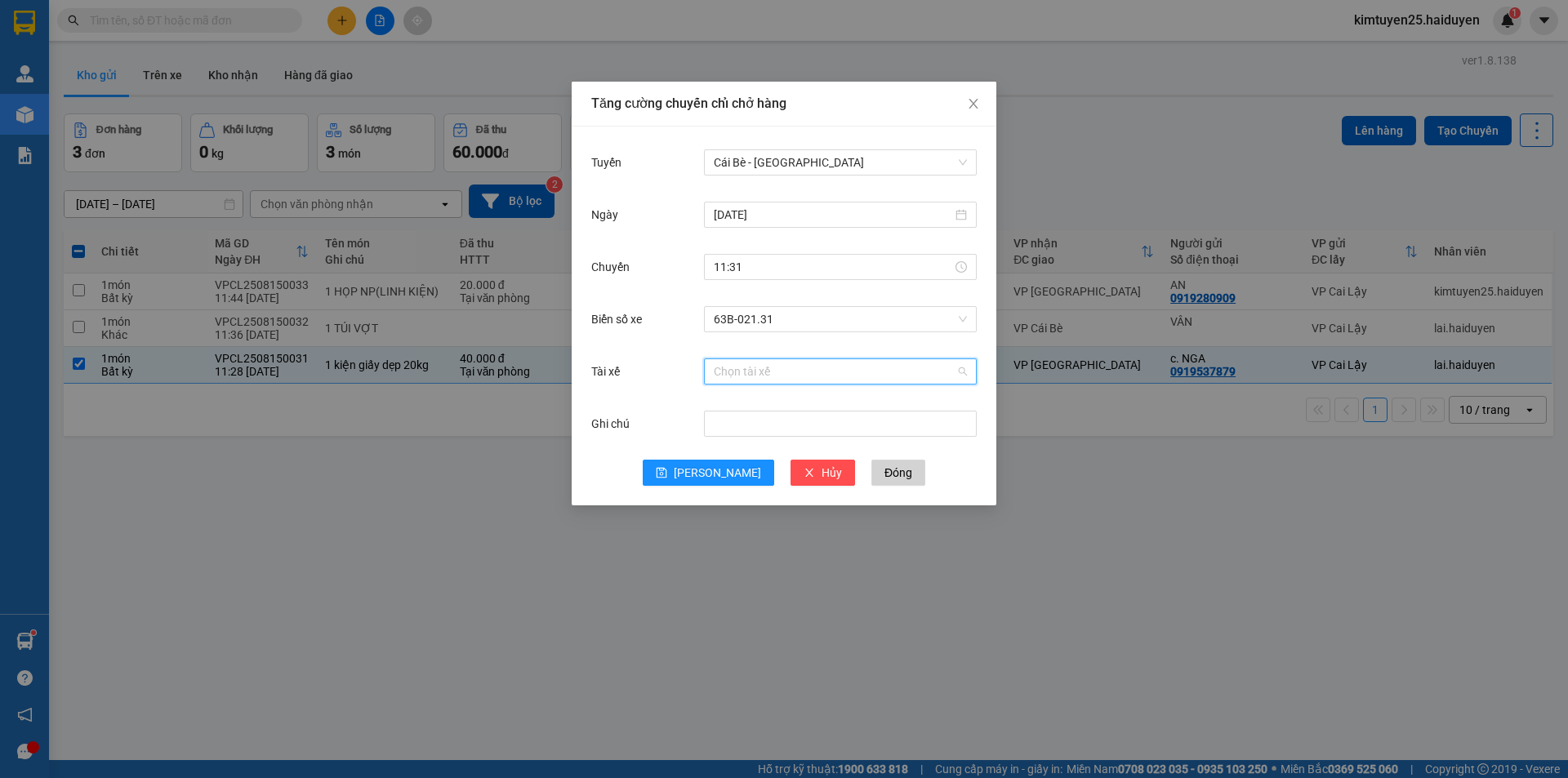
click at [772, 378] on input "Tài xế" at bounding box center [834, 371] width 241 height 25
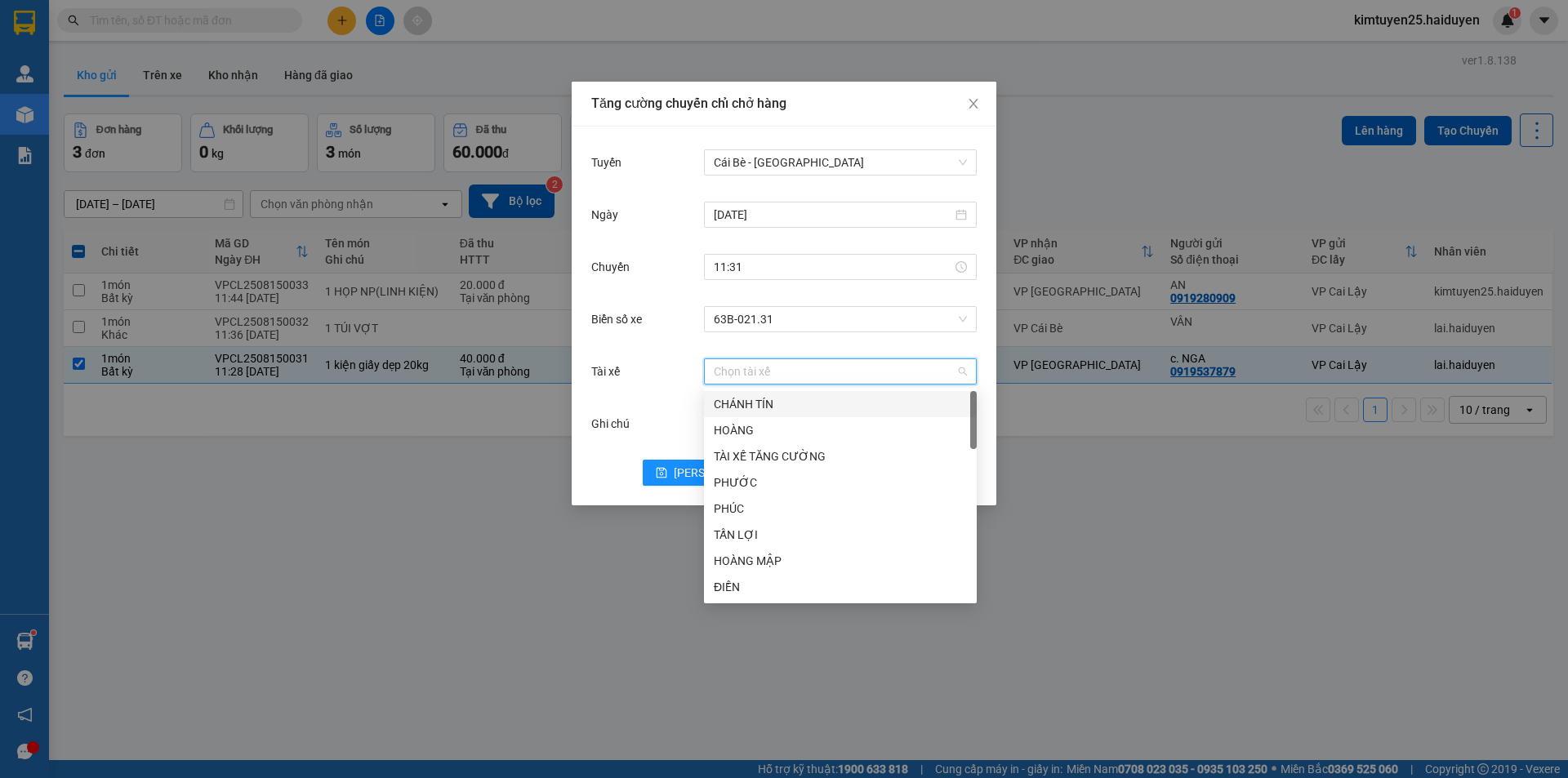
type input "V"
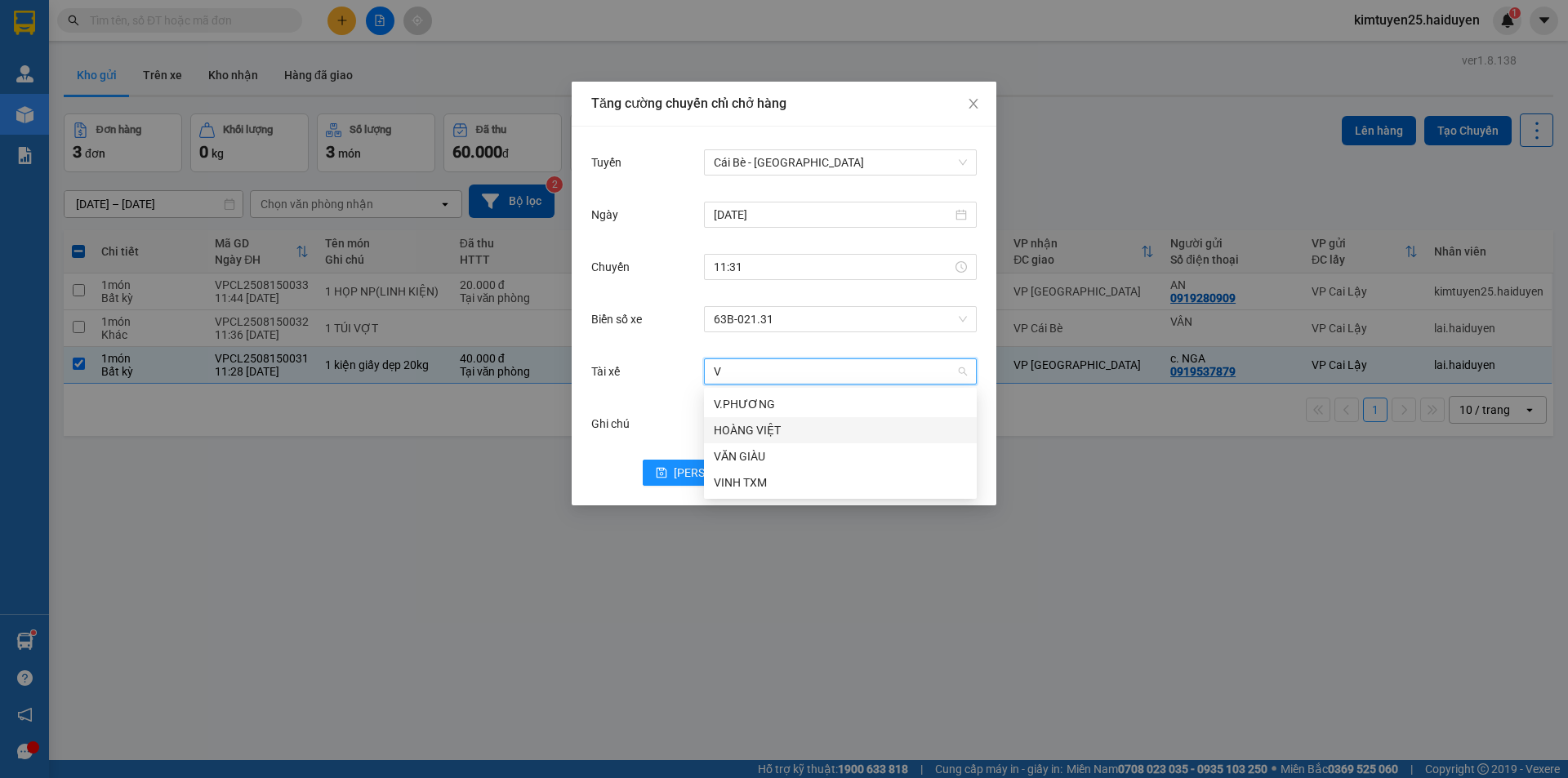
click at [773, 432] on div "HOÀNG VIỆT" at bounding box center [840, 431] width 253 height 18
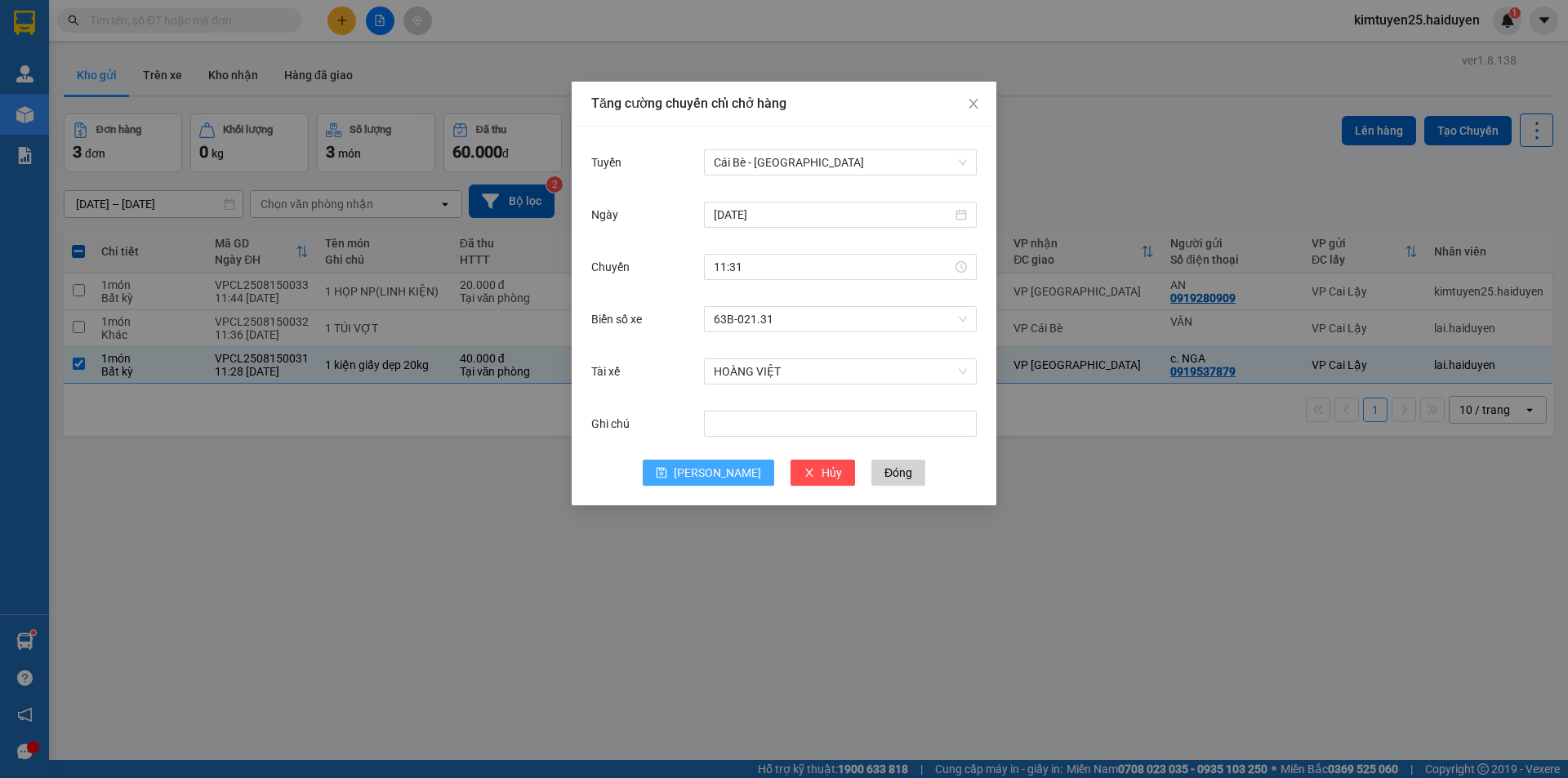
click at [710, 470] on span "[PERSON_NAME]" at bounding box center [718, 473] width 88 height 18
click at [980, 105] on span "Close" at bounding box center [973, 104] width 45 height 45
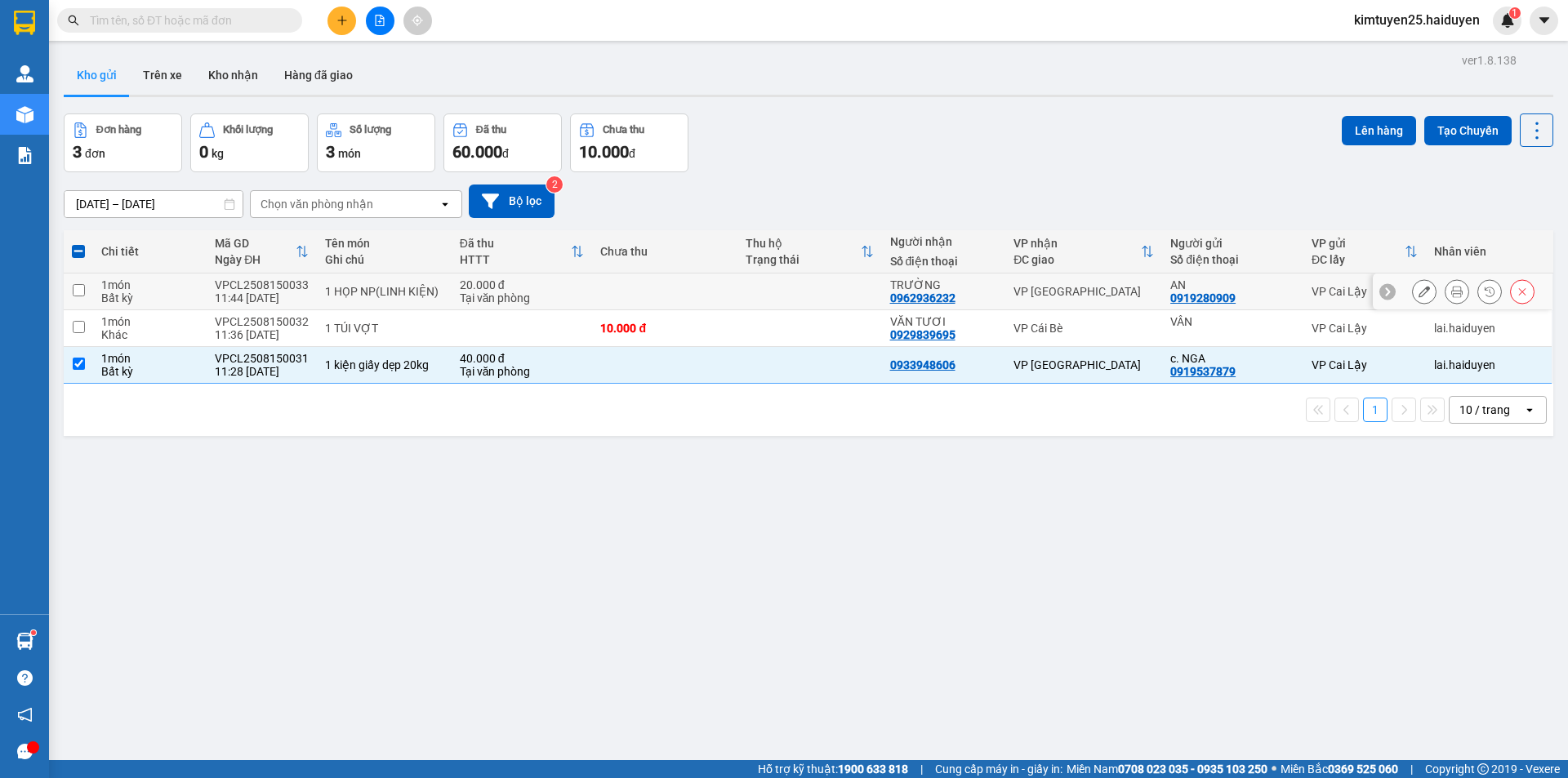
click at [676, 289] on td at bounding box center [664, 292] width 145 height 36
checkbox input "true"
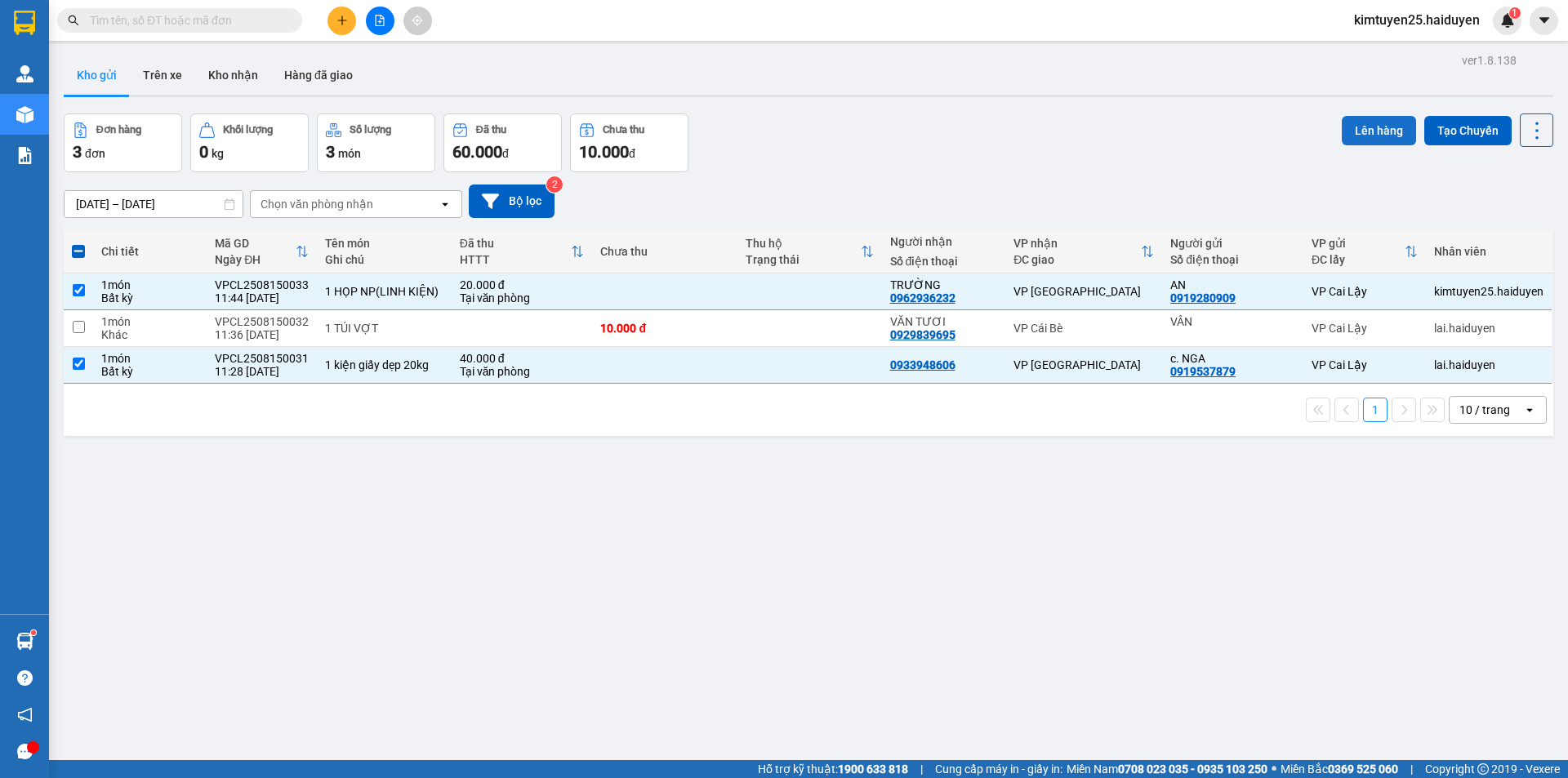
click at [1360, 136] on button "Lên hàng" at bounding box center [1379, 131] width 74 height 30
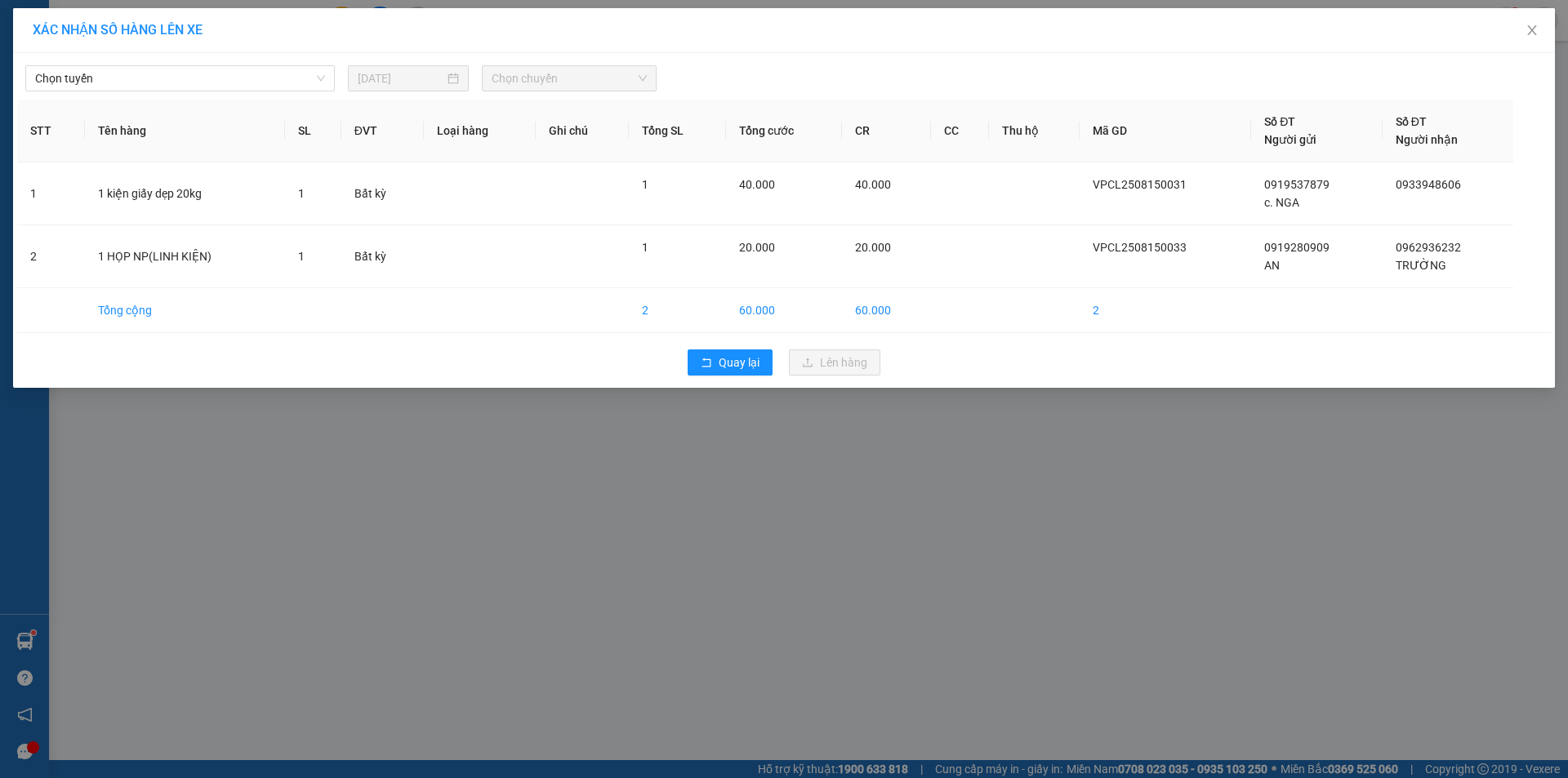
click at [260, 64] on div "Chọn tuyến [DATE] Chọn chuyến" at bounding box center [784, 74] width 1533 height 34
click at [159, 76] on span "Chọn tuyến" at bounding box center [179, 79] width 290 height 25
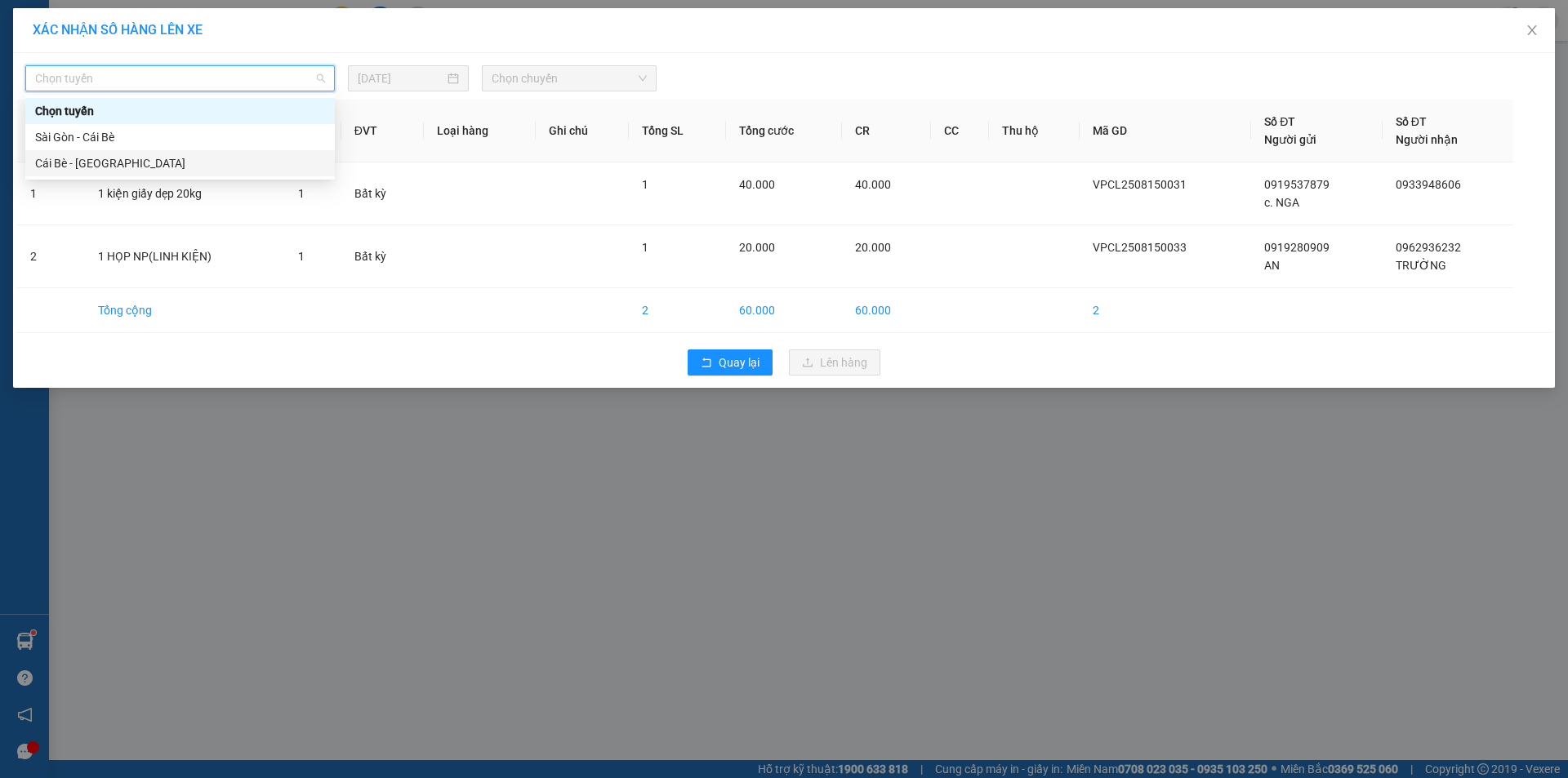
drag, startPoint x: 94, startPoint y: 164, endPoint x: 138, endPoint y: 153, distance: 45.4
click at [94, 165] on div "Cái Bè - [GEOGRAPHIC_DATA]" at bounding box center [179, 164] width 290 height 18
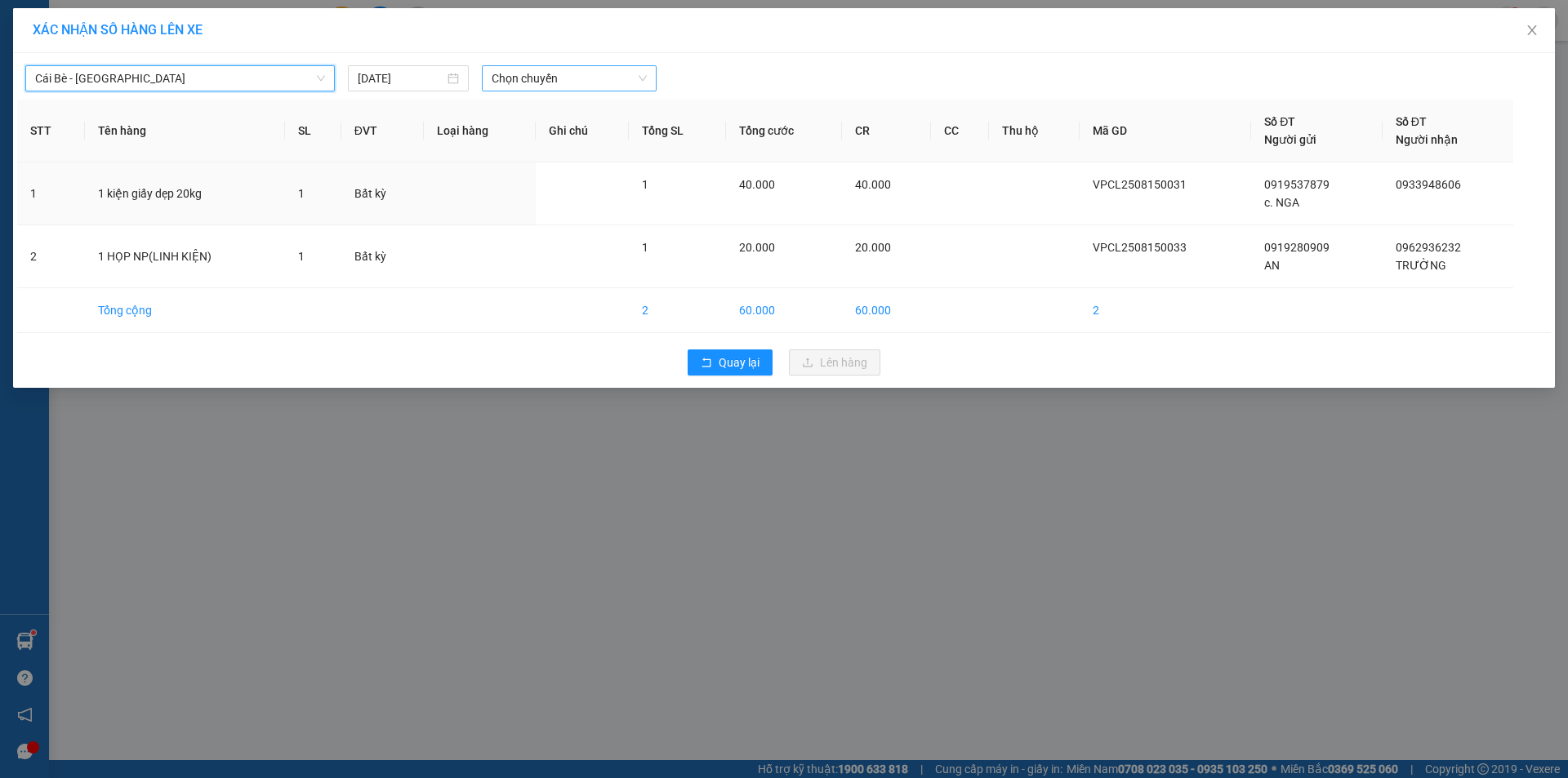
click at [558, 81] on span "Chọn chuyến" at bounding box center [569, 79] width 155 height 25
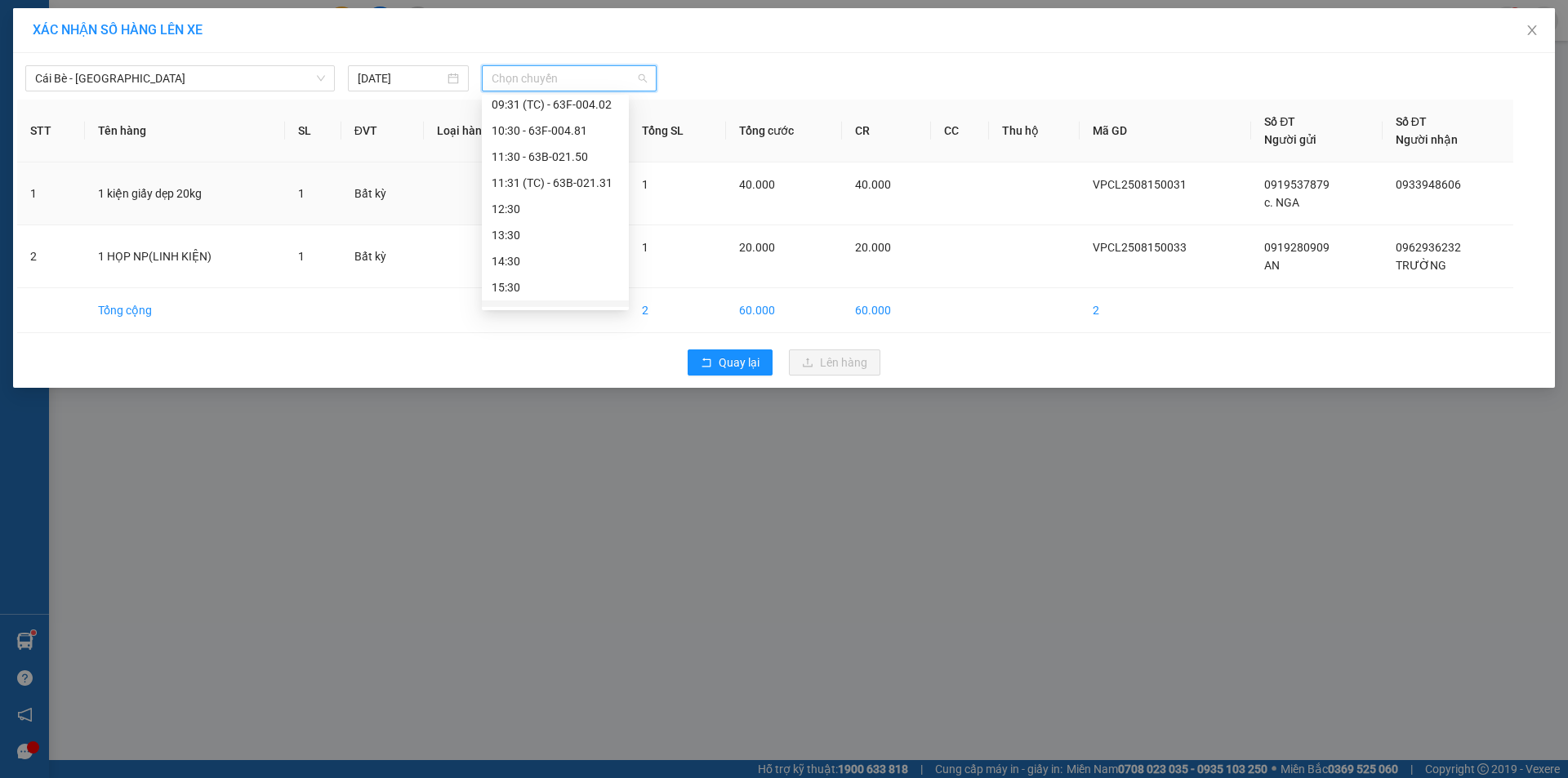
scroll to position [362, 0]
click at [567, 221] on div "11:31 (TC) - 63B-021.31" at bounding box center [555, 219] width 127 height 18
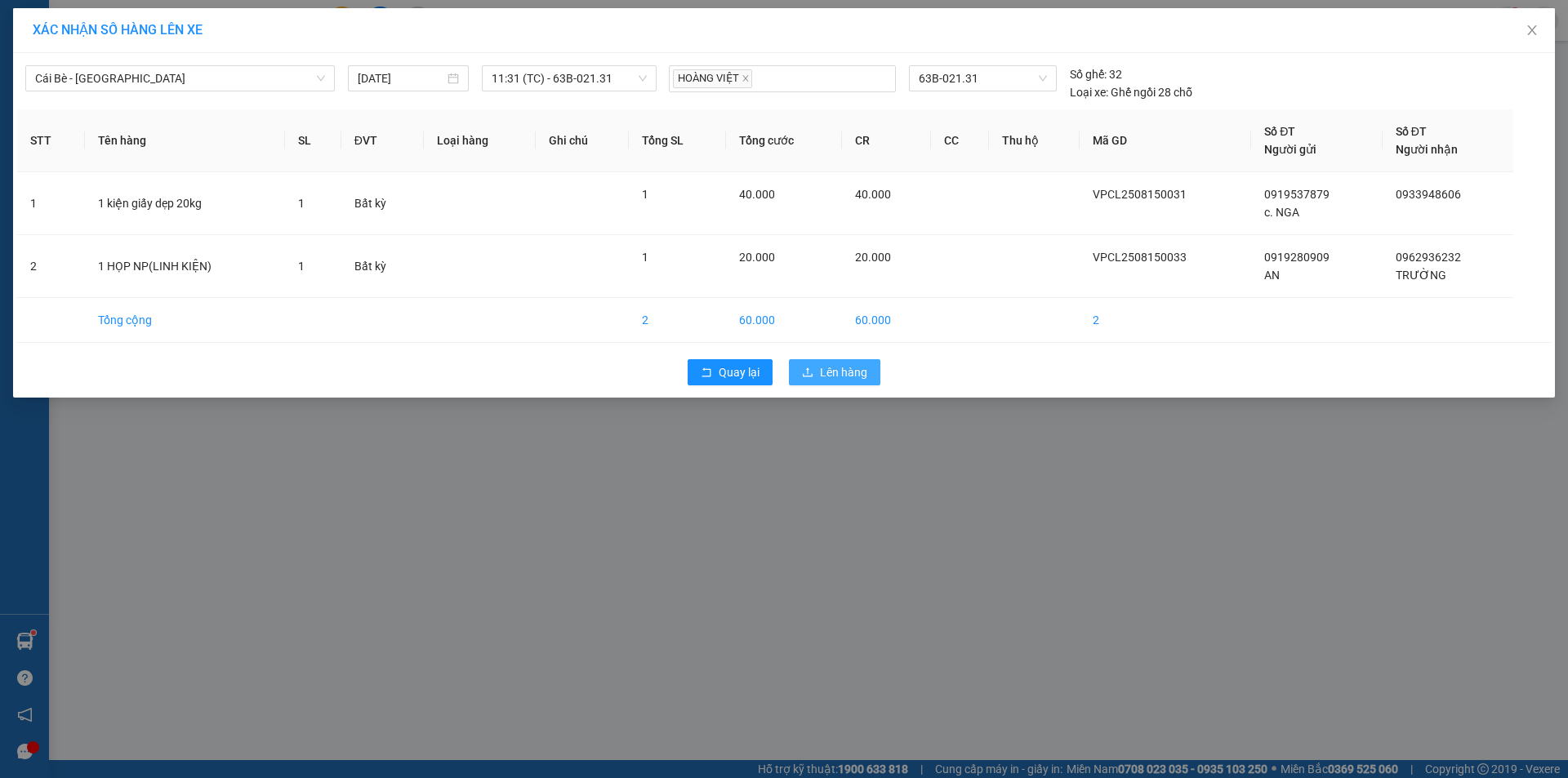
click at [816, 379] on button "Lên hàng" at bounding box center [834, 372] width 92 height 26
